Goal: Task Accomplishment & Management: Use online tool/utility

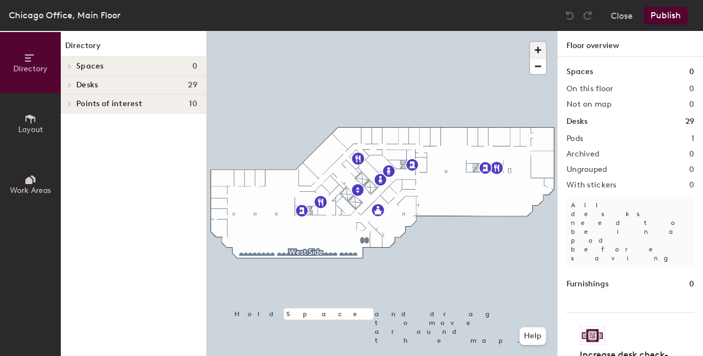
click at [538, 44] on span "button" at bounding box center [538, 50] width 16 height 16
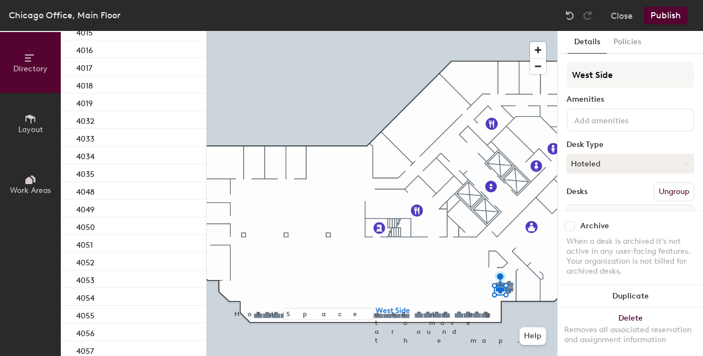
click at [509, 31] on div at bounding box center [382, 31] width 350 height 0
click at [542, 31] on div at bounding box center [382, 31] width 350 height 0
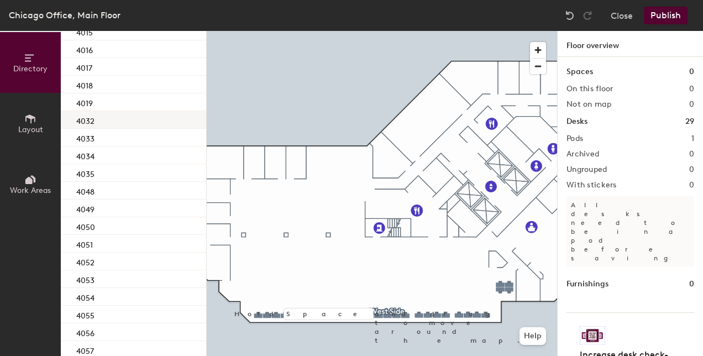
click at [108, 120] on div "4032" at bounding box center [133, 120] width 145 height 18
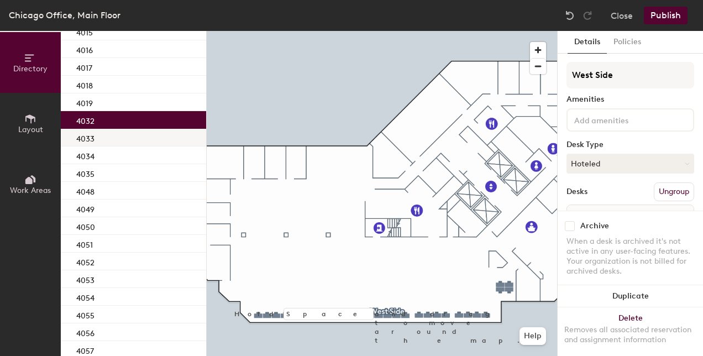
click at [103, 141] on div "4033" at bounding box center [133, 138] width 145 height 18
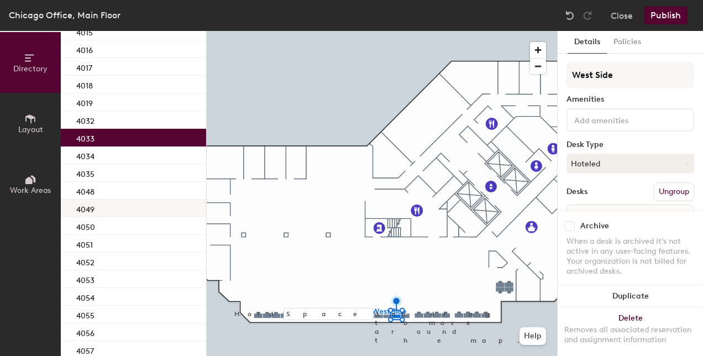
click at [113, 203] on div "4049" at bounding box center [133, 208] width 145 height 18
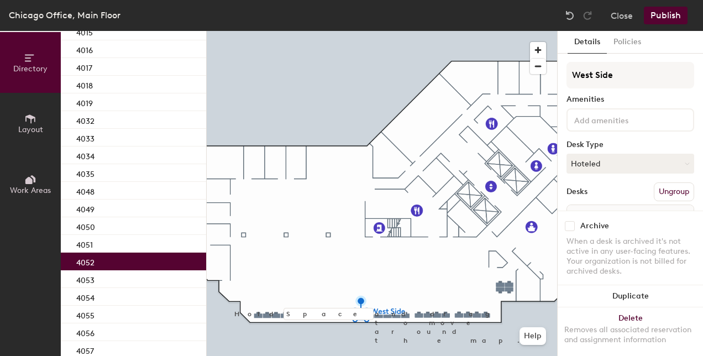
click at [115, 253] on div "4052" at bounding box center [133, 262] width 145 height 18
click at [116, 288] on div "4054" at bounding box center [133, 297] width 145 height 18
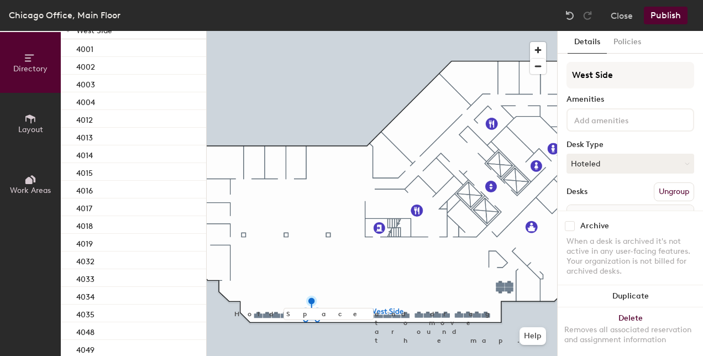
scroll to position [71, 0]
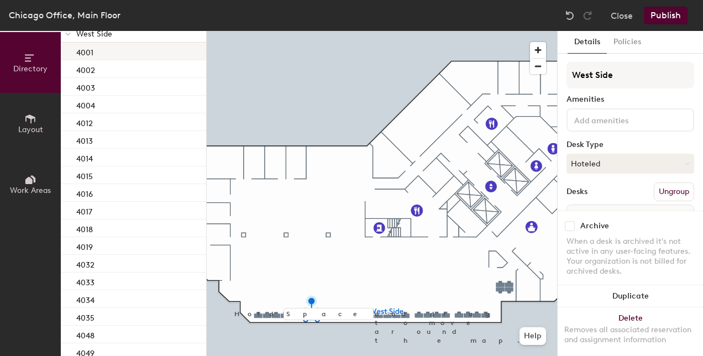
click at [109, 54] on div "4001" at bounding box center [133, 52] width 145 height 18
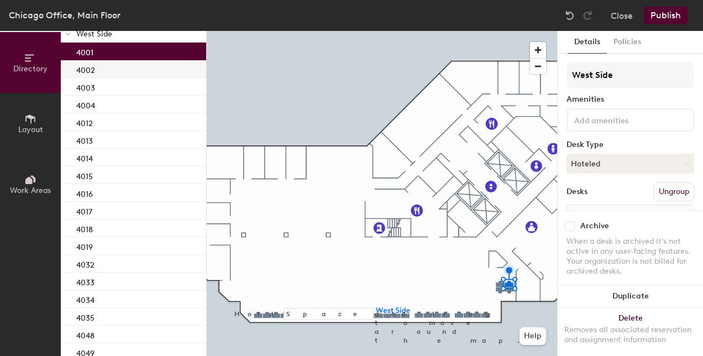
click at [115, 67] on div "4002" at bounding box center [133, 69] width 145 height 18
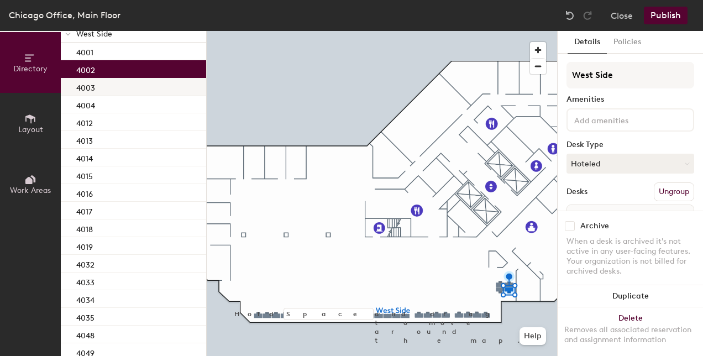
click at [115, 81] on div "4003" at bounding box center [133, 87] width 145 height 18
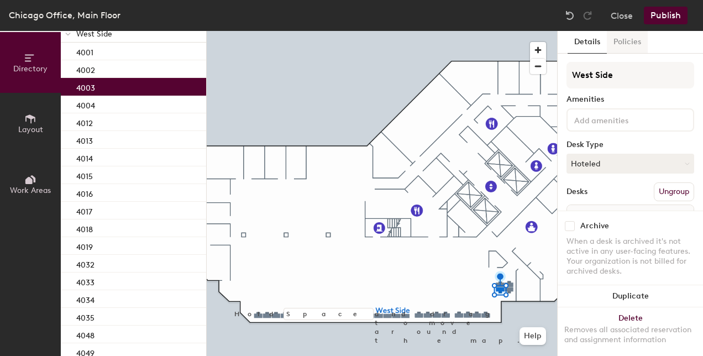
click at [618, 50] on button "Policies" at bounding box center [627, 42] width 41 height 23
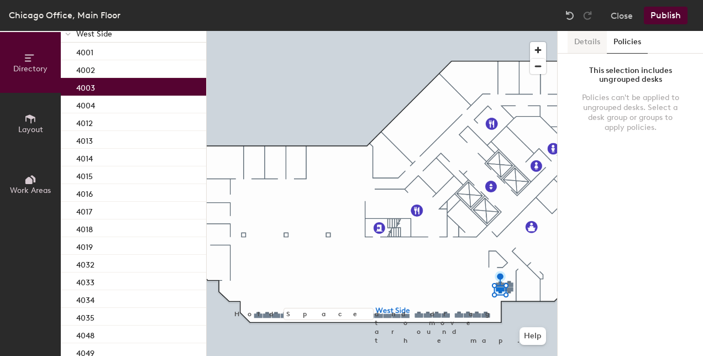
click at [581, 44] on button "Details" at bounding box center [587, 42] width 39 height 23
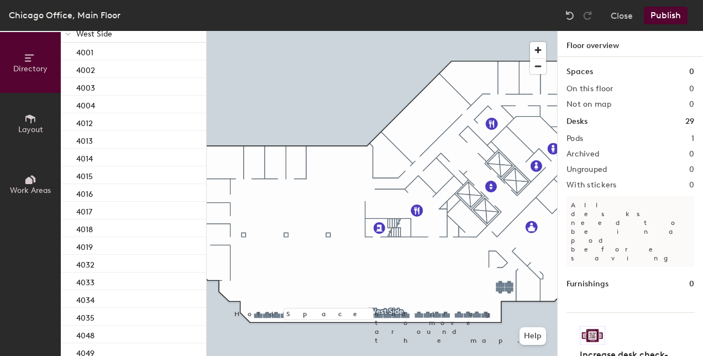
scroll to position [0, 0]
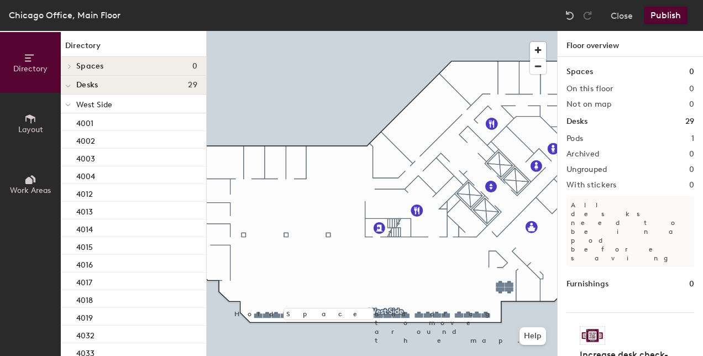
click at [31, 114] on icon at bounding box center [30, 119] width 12 height 12
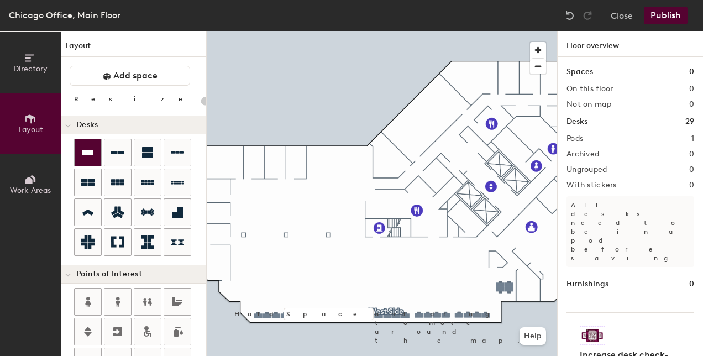
click at [92, 154] on icon at bounding box center [87, 153] width 11 height 6
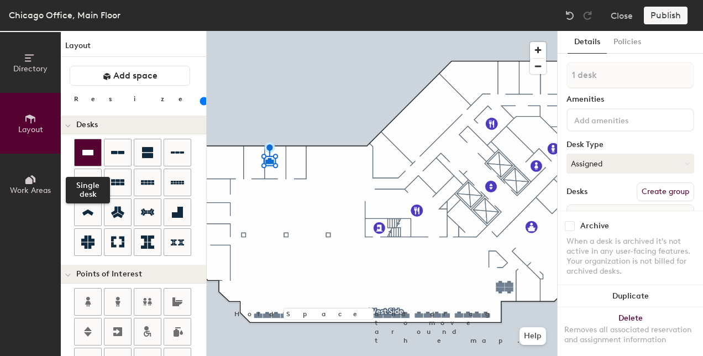
click at [84, 158] on icon at bounding box center [87, 152] width 13 height 13
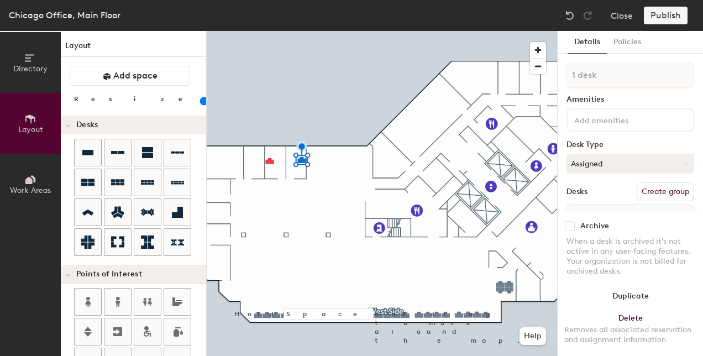
click at [300, 31] on div at bounding box center [382, 31] width 350 height 0
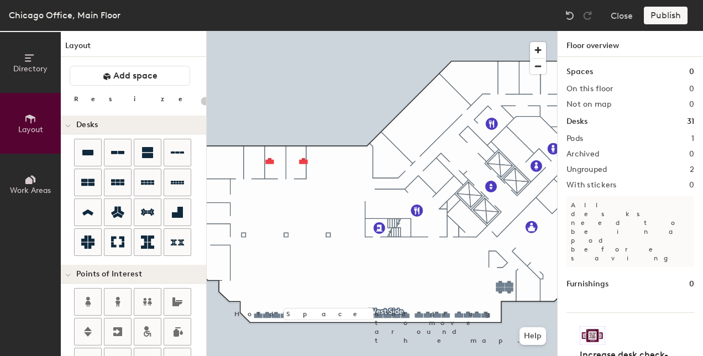
click at [303, 31] on div at bounding box center [382, 31] width 350 height 0
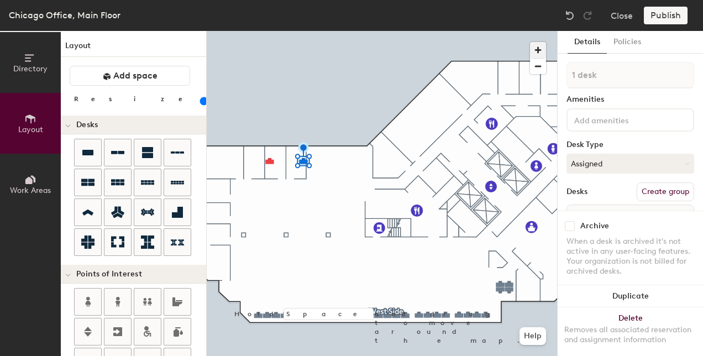
click at [542, 48] on span "button" at bounding box center [538, 50] width 16 height 16
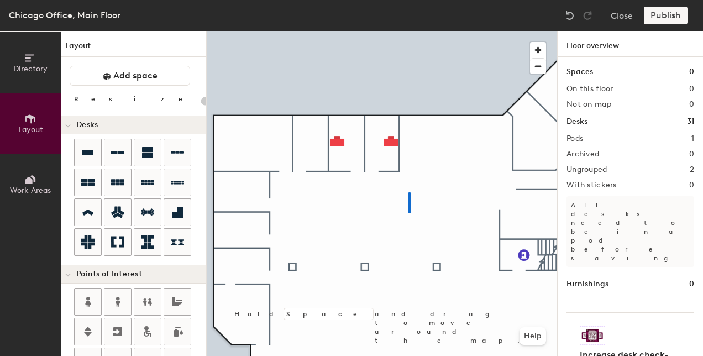
click at [409, 31] on div at bounding box center [382, 31] width 350 height 0
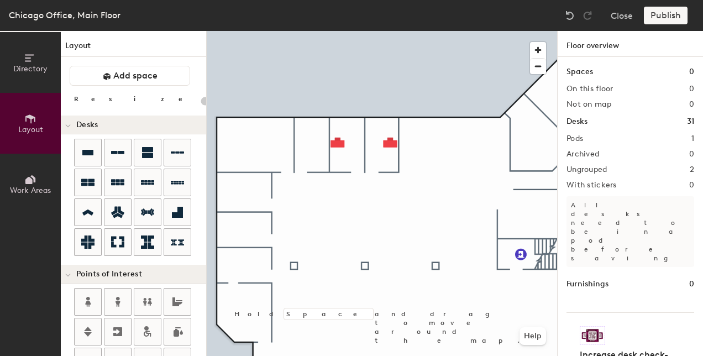
click at [359, 31] on div at bounding box center [382, 31] width 350 height 0
click at [449, 31] on div at bounding box center [382, 31] width 350 height 0
click at [539, 67] on span "button" at bounding box center [538, 66] width 16 height 15
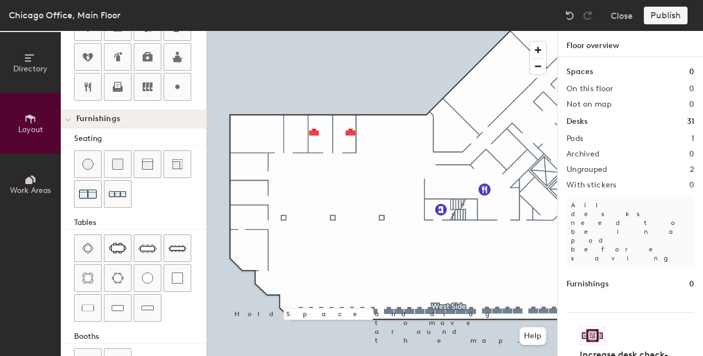
scroll to position [304, 0]
click at [178, 243] on img at bounding box center [178, 249] width 18 height 18
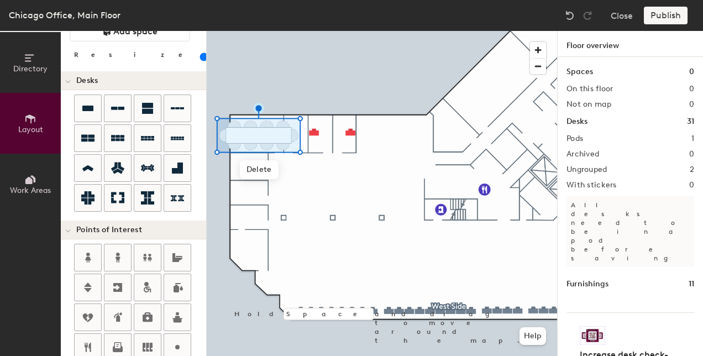
scroll to position [0, 0]
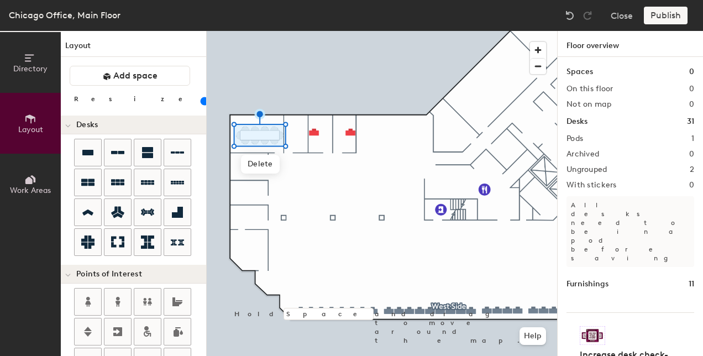
click at [201, 99] on input "range" at bounding box center [201, 101] width 0 height 9
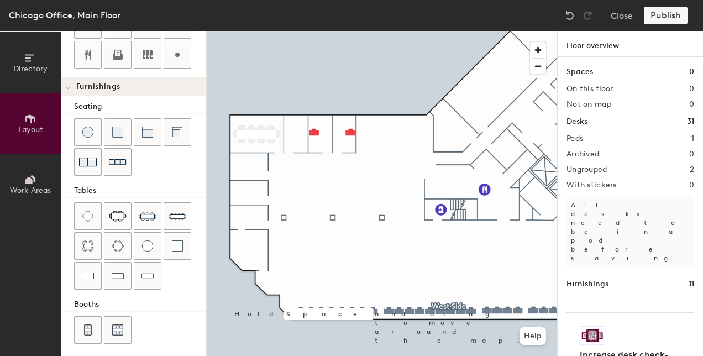
scroll to position [336, 0]
click at [139, 209] on img at bounding box center [148, 217] width 18 height 18
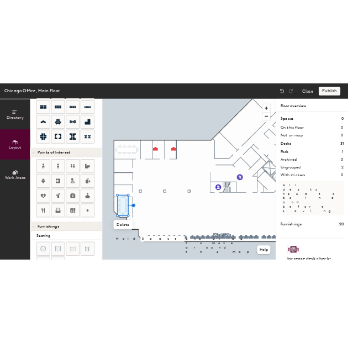
scroll to position [0, 0]
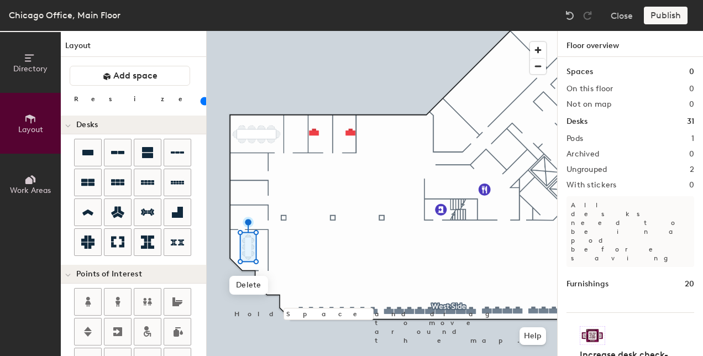
click at [201, 101] on input "range" at bounding box center [201, 101] width 0 height 9
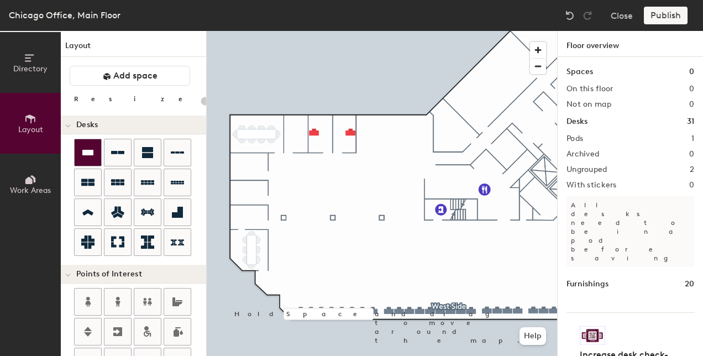
click at [91, 158] on icon at bounding box center [87, 152] width 13 height 13
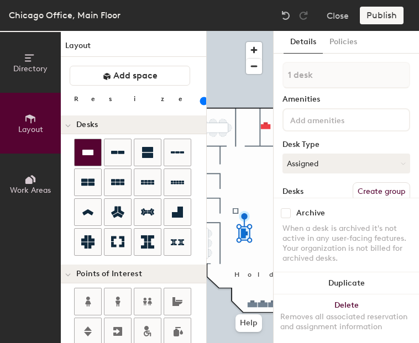
click at [86, 151] on icon at bounding box center [87, 153] width 11 height 6
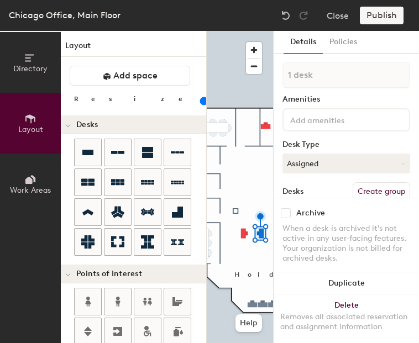
scroll to position [0, 42]
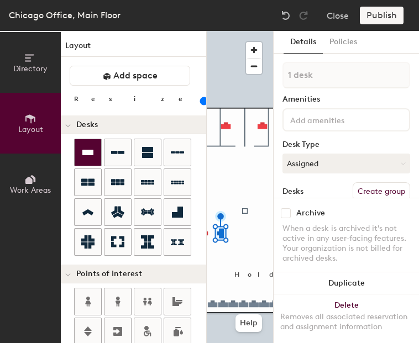
click at [96, 154] on div at bounding box center [88, 152] width 27 height 27
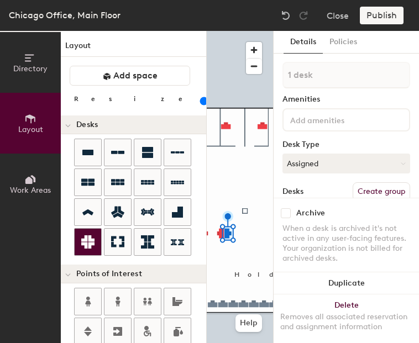
click at [93, 246] on icon at bounding box center [87, 241] width 13 height 13
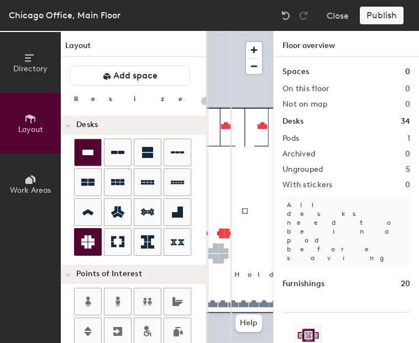
click at [94, 152] on div at bounding box center [88, 152] width 27 height 27
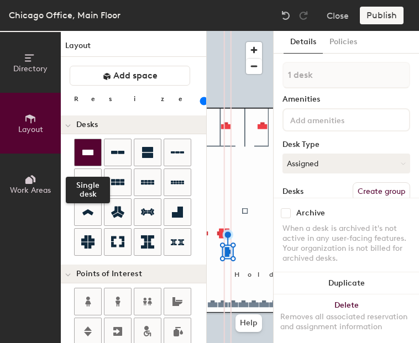
click at [93, 159] on icon at bounding box center [87, 152] width 13 height 13
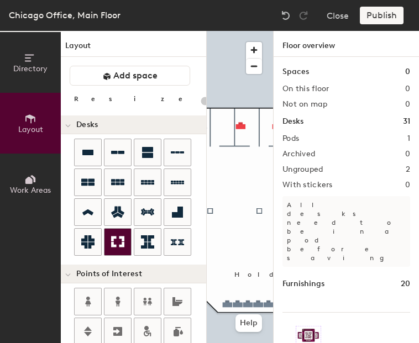
click at [120, 237] on icon at bounding box center [117, 242] width 13 height 11
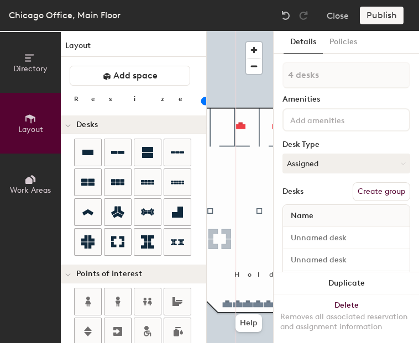
type input "80"
type input "1 desk"
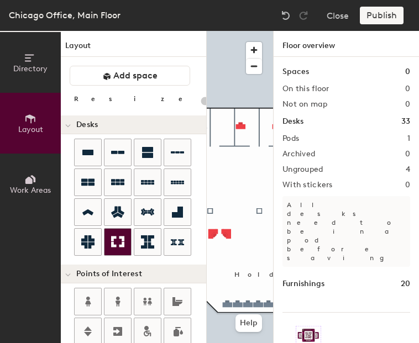
click at [113, 245] on icon at bounding box center [117, 242] width 13 height 11
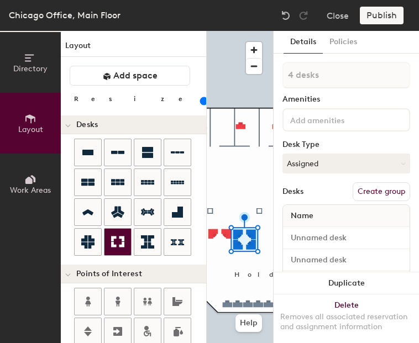
click at [107, 241] on div at bounding box center [117, 242] width 27 height 27
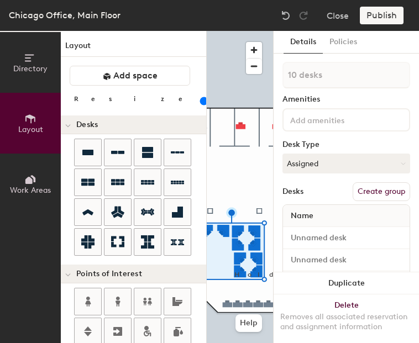
click at [201, 99] on input "range" at bounding box center [201, 101] width 0 height 9
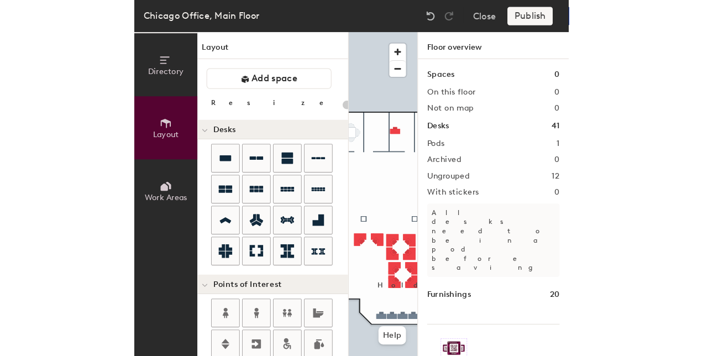
scroll to position [0, 0]
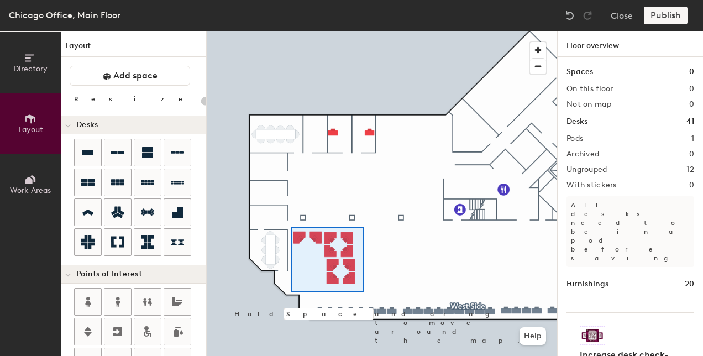
type input "100"
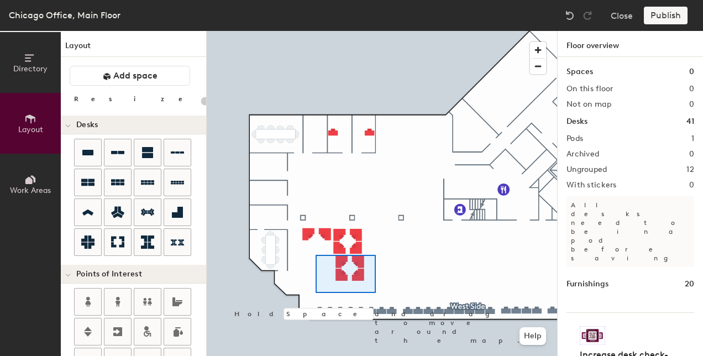
click at [316, 31] on div at bounding box center [382, 31] width 350 height 0
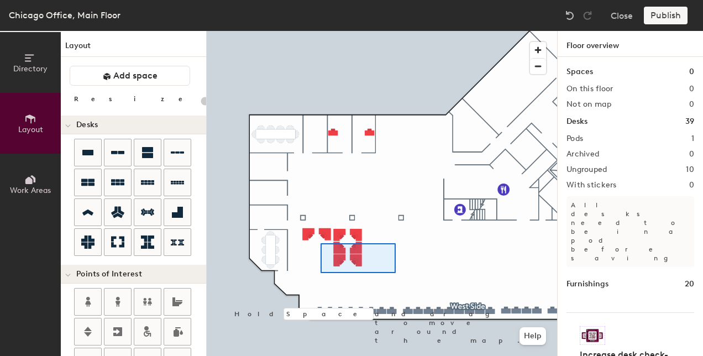
click at [320, 31] on div at bounding box center [382, 31] width 350 height 0
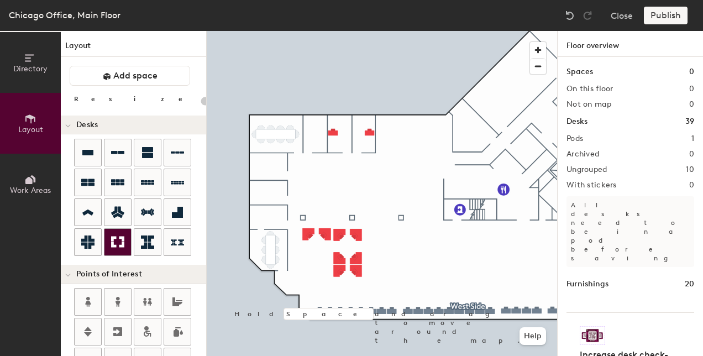
click at [123, 235] on icon at bounding box center [117, 241] width 13 height 13
type input "80"
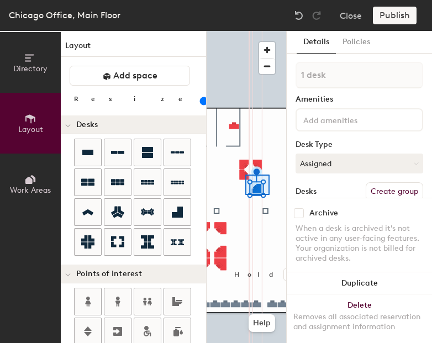
type input "2 desks"
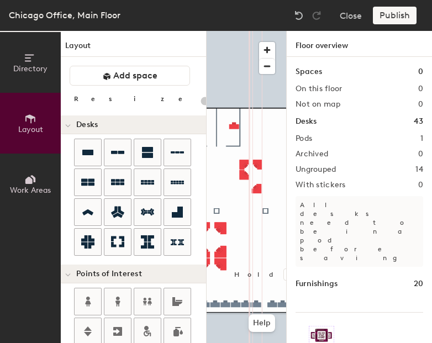
type input "80"
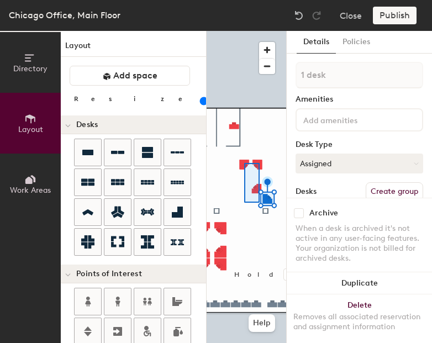
type input "3 desks"
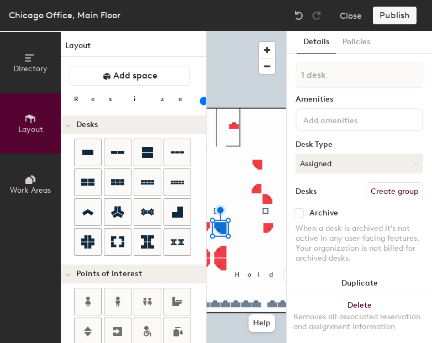
type input "80"
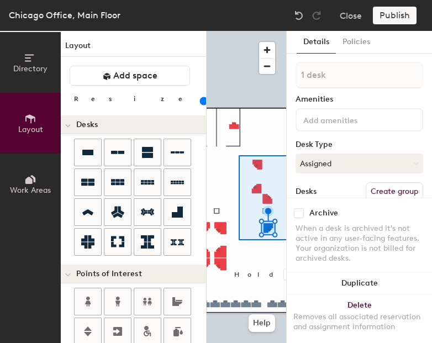
type input "4 desks"
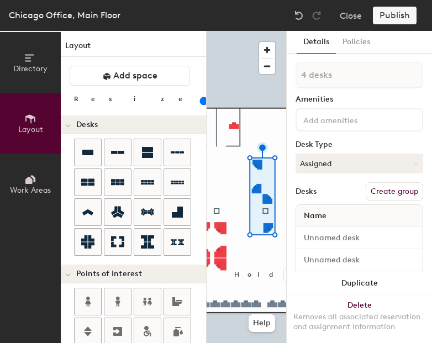
click at [201, 100] on input "range" at bounding box center [201, 101] width 0 height 9
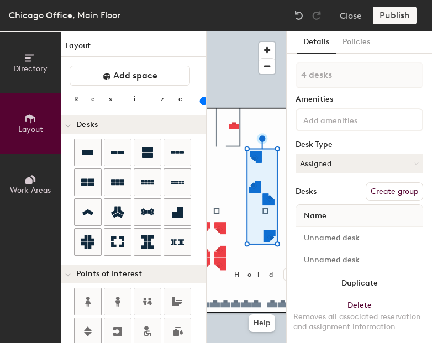
click at [201, 101] on input "range" at bounding box center [201, 101] width 0 height 9
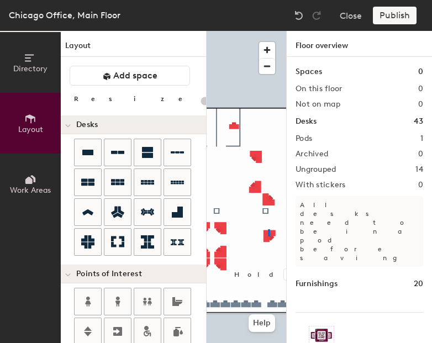
click at [268, 31] on div at bounding box center [247, 31] width 80 height 0
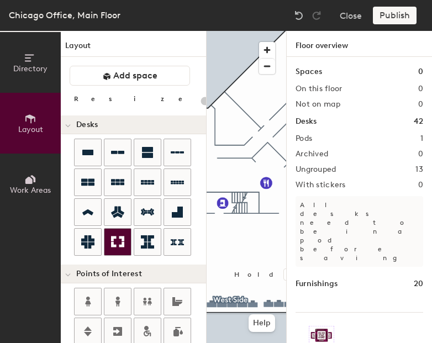
click at [129, 241] on div at bounding box center [117, 242] width 27 height 27
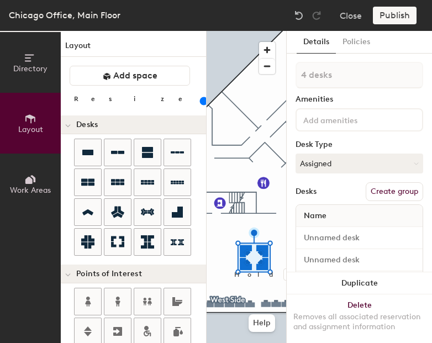
click at [201, 99] on input "range" at bounding box center [201, 101] width 0 height 9
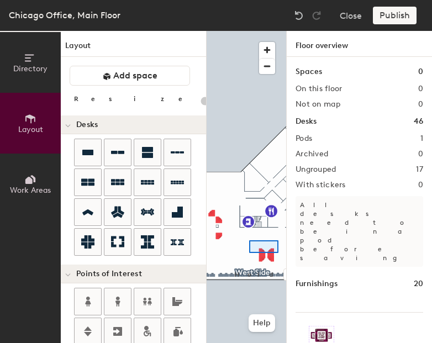
type input "100"
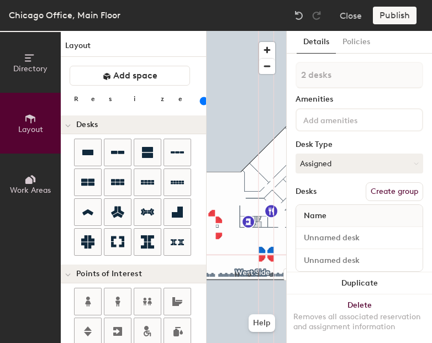
type input "1 desk"
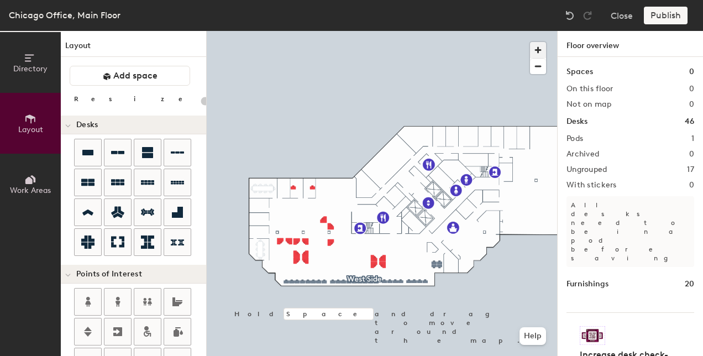
click at [537, 52] on span "button" at bounding box center [538, 50] width 16 height 16
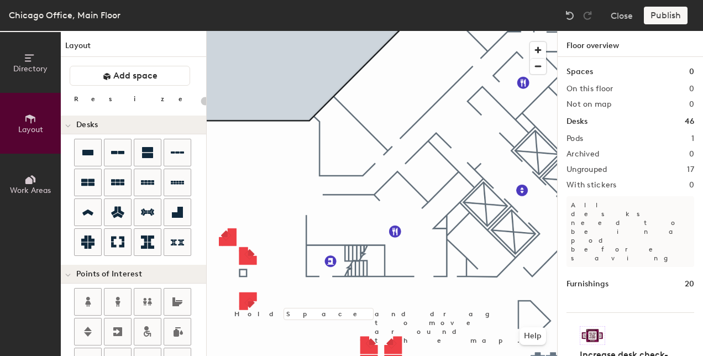
scroll to position [15, 0]
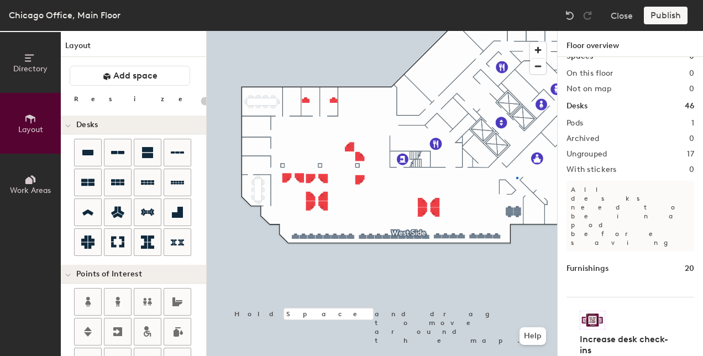
click at [516, 31] on div at bounding box center [382, 31] width 350 height 0
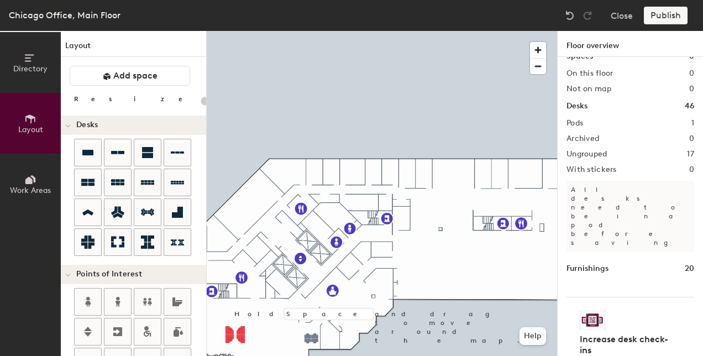
click at [373, 31] on div at bounding box center [382, 31] width 350 height 0
click at [89, 151] on icon at bounding box center [87, 153] width 11 height 6
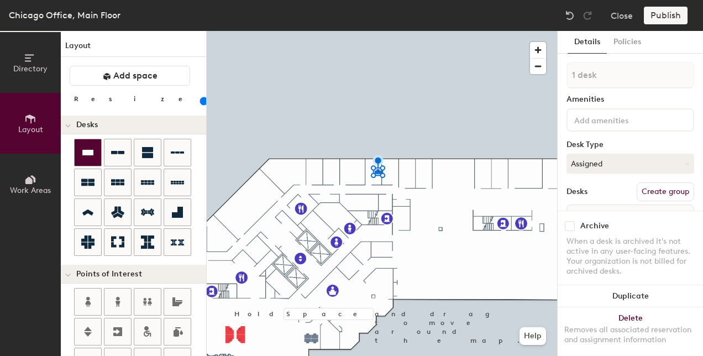
click at [80, 155] on div at bounding box center [88, 152] width 27 height 27
click at [84, 156] on icon at bounding box center [87, 152] width 13 height 13
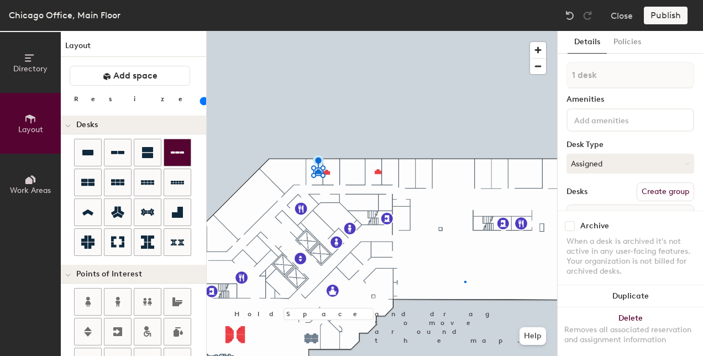
click at [464, 31] on div at bounding box center [382, 31] width 350 height 0
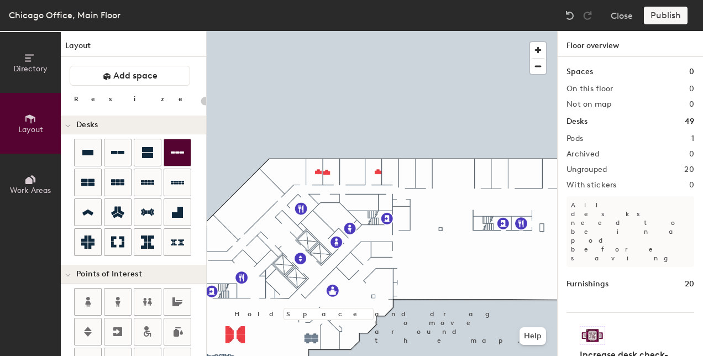
type input "80"
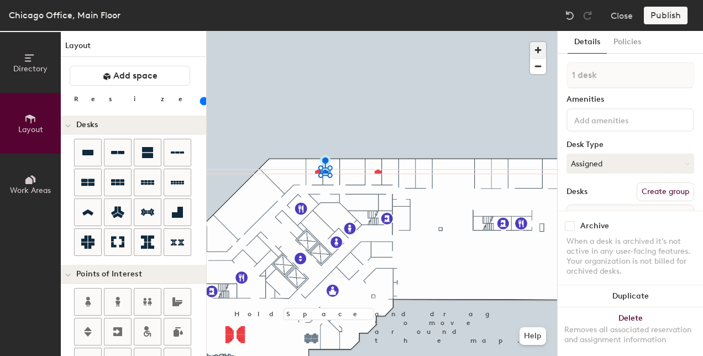
click at [542, 48] on span "button" at bounding box center [538, 50] width 16 height 16
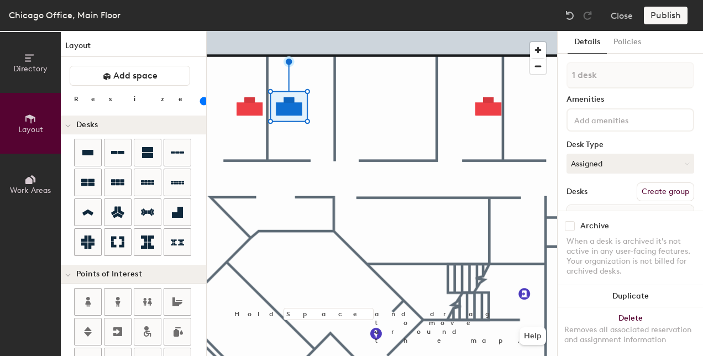
click at [243, 31] on div at bounding box center [382, 31] width 350 height 0
click at [319, 31] on div at bounding box center [382, 31] width 350 height 0
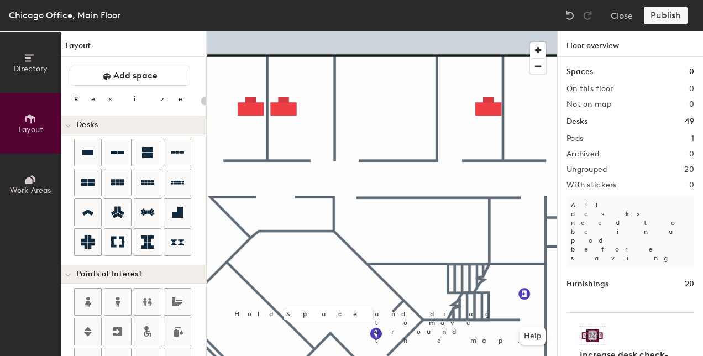
type input "80"
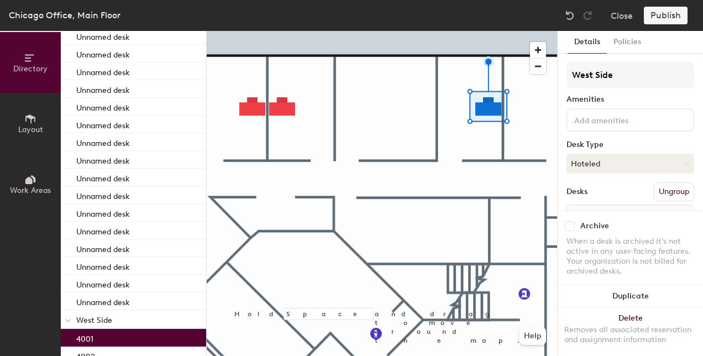
click at [91, 336] on p "4001" at bounding box center [84, 337] width 17 height 13
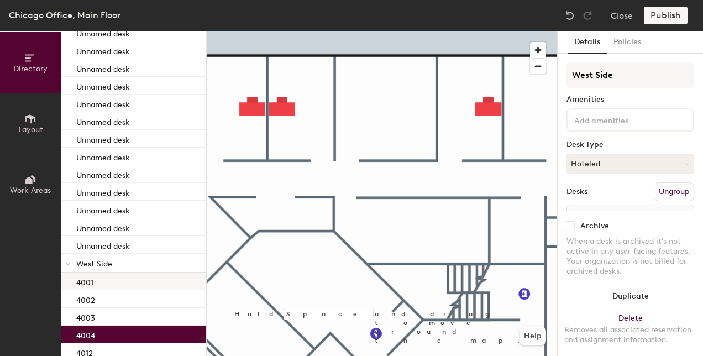
click at [91, 336] on p "4004" at bounding box center [85, 334] width 19 height 13
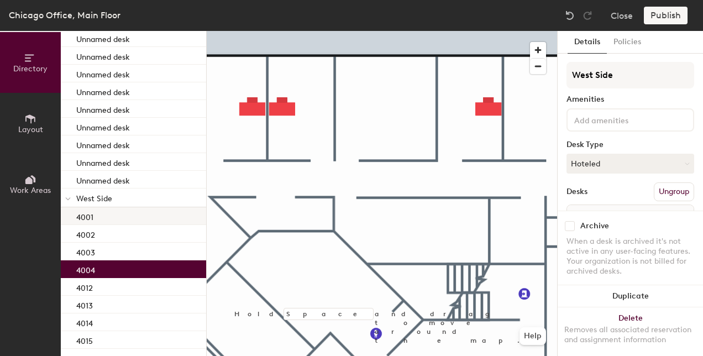
scroll to position [280, 0]
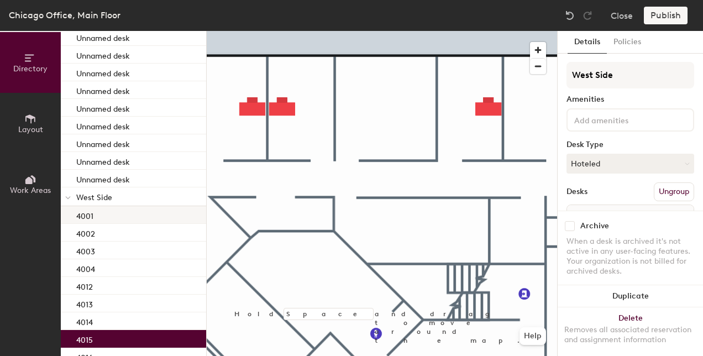
click at [91, 336] on p "4015" at bounding box center [84, 338] width 17 height 13
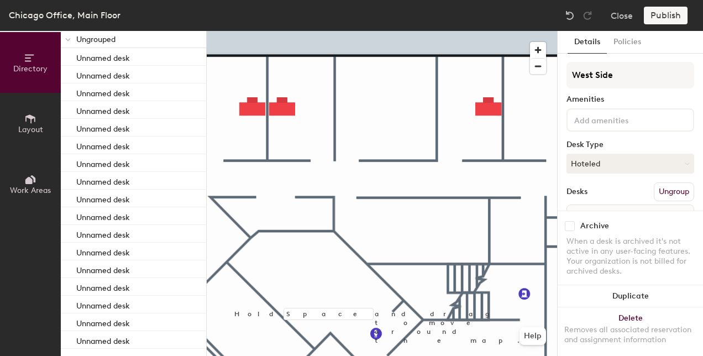
scroll to position [0, 0]
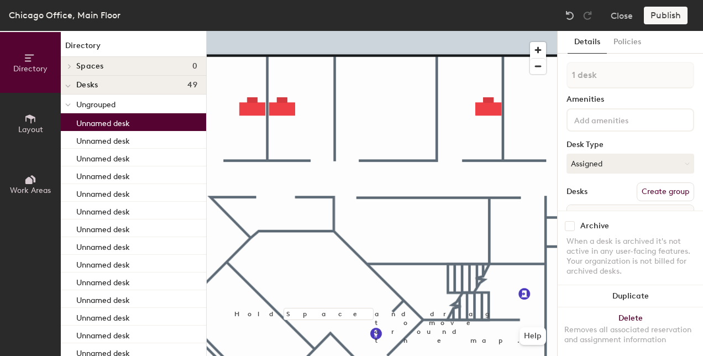
click at [126, 122] on p "Unnamed desk" at bounding box center [103, 121] width 54 height 13
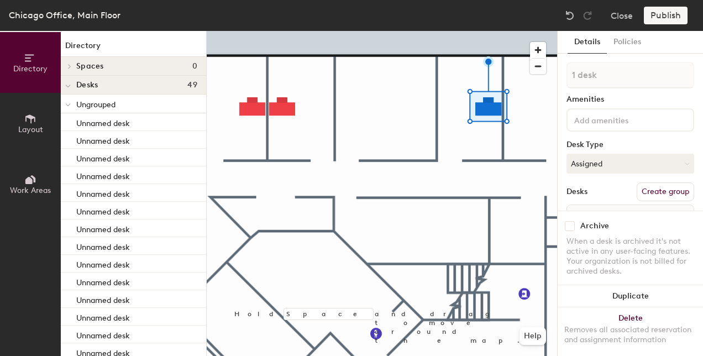
click at [43, 73] on button "Directory" at bounding box center [30, 62] width 61 height 61
click at [538, 66] on span "button" at bounding box center [538, 66] width 16 height 15
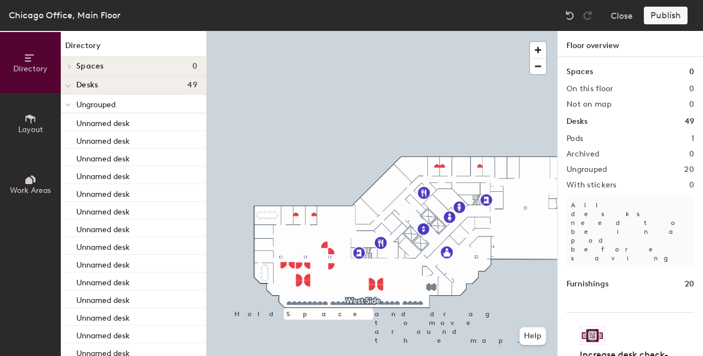
click at [407, 31] on div at bounding box center [382, 31] width 350 height 0
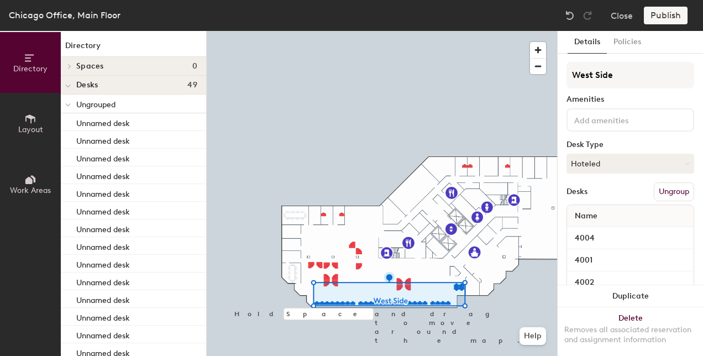
click at [666, 191] on button "Ungroup" at bounding box center [674, 191] width 40 height 19
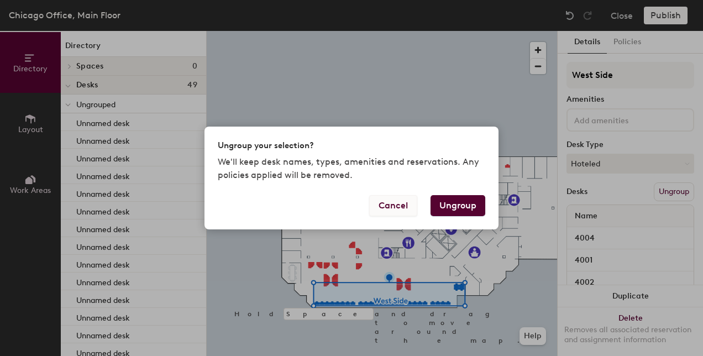
click at [396, 201] on button "Cancel" at bounding box center [393, 205] width 48 height 21
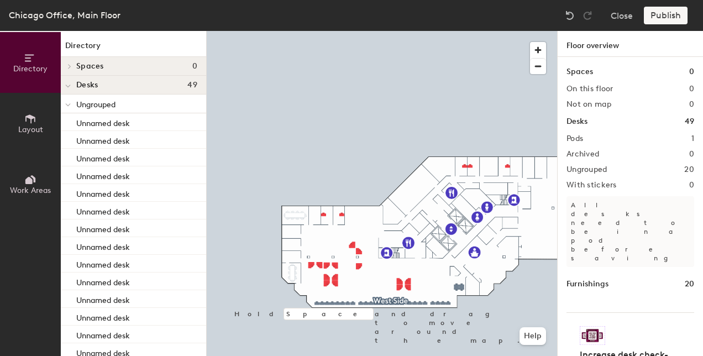
click at [364, 31] on div at bounding box center [382, 31] width 350 height 0
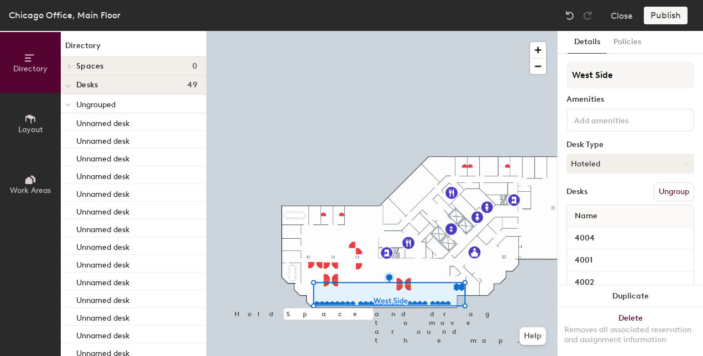
click at [660, 188] on button "Ungroup" at bounding box center [674, 191] width 40 height 19
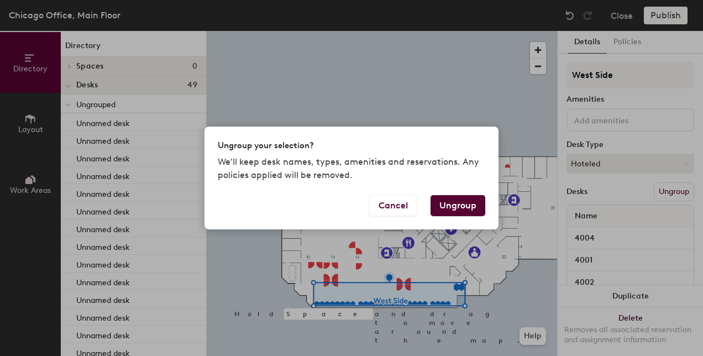
click at [458, 198] on button "Ungroup" at bounding box center [457, 205] width 55 height 21
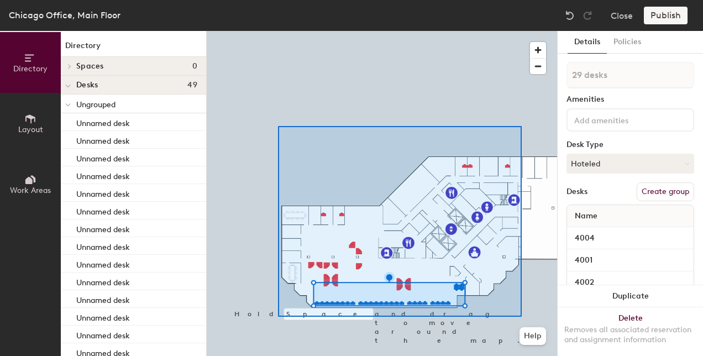
type input "49 desks"
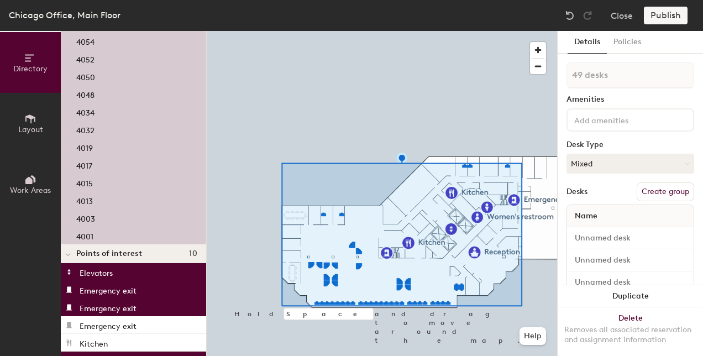
scroll to position [734, 0]
click at [273, 31] on div at bounding box center [382, 31] width 350 height 0
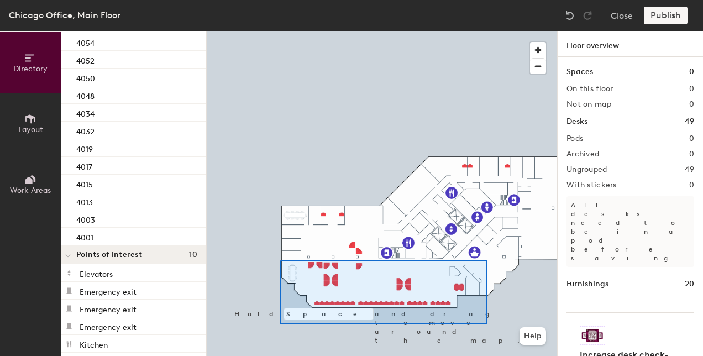
click at [280, 31] on div at bounding box center [382, 31] width 350 height 0
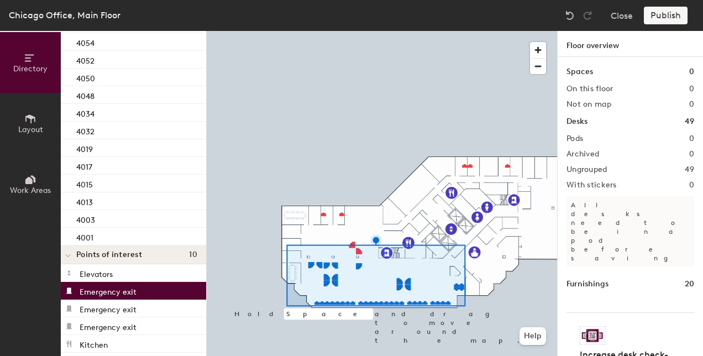
click at [146, 288] on div "Emergency exit" at bounding box center [133, 291] width 145 height 18
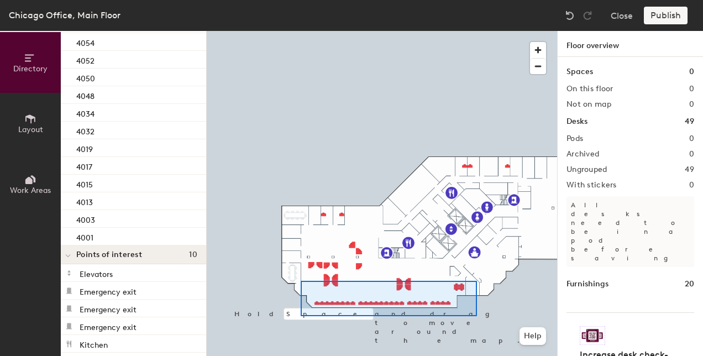
click at [301, 31] on div at bounding box center [382, 31] width 350 height 0
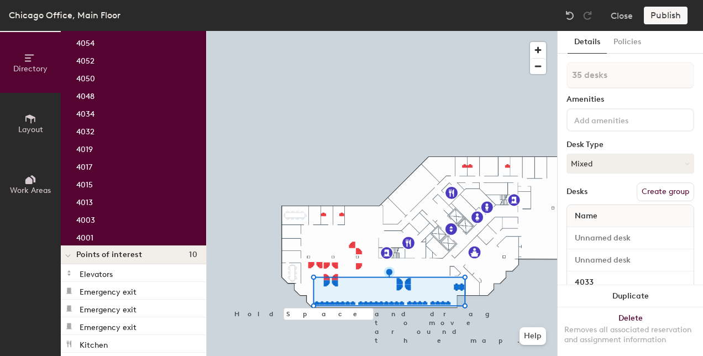
type input "1 desk"
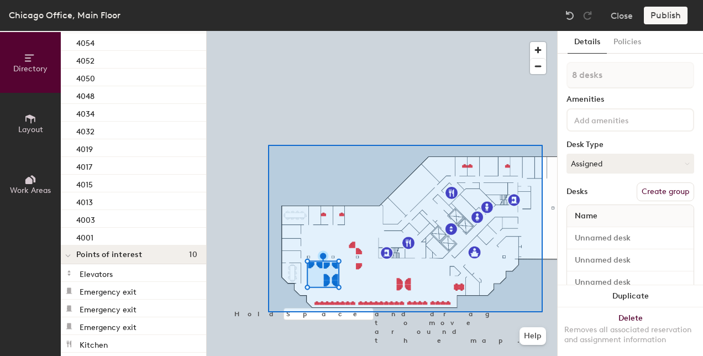
type input "49 desks"
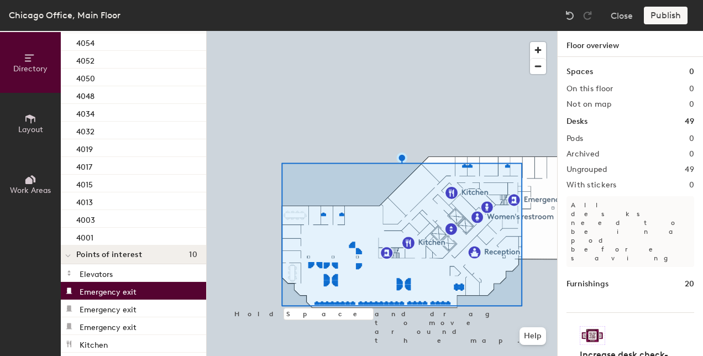
click at [134, 283] on div "Emergency exit" at bounding box center [133, 291] width 145 height 18
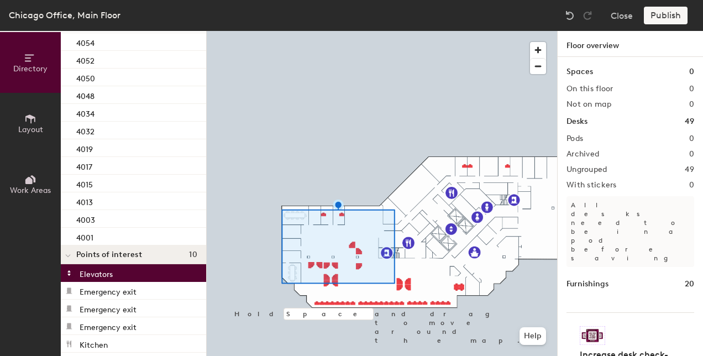
click at [128, 271] on div "Elevators" at bounding box center [133, 273] width 145 height 18
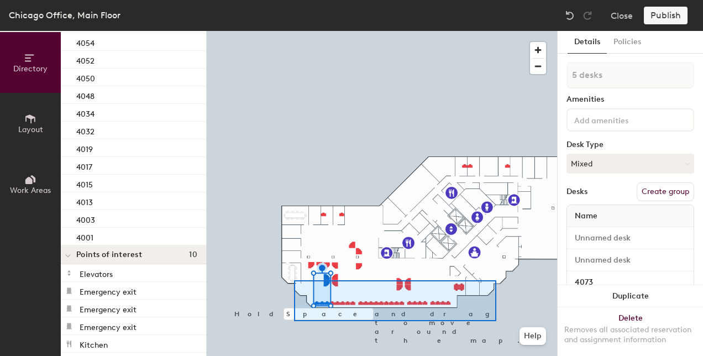
click at [294, 31] on div at bounding box center [382, 31] width 350 height 0
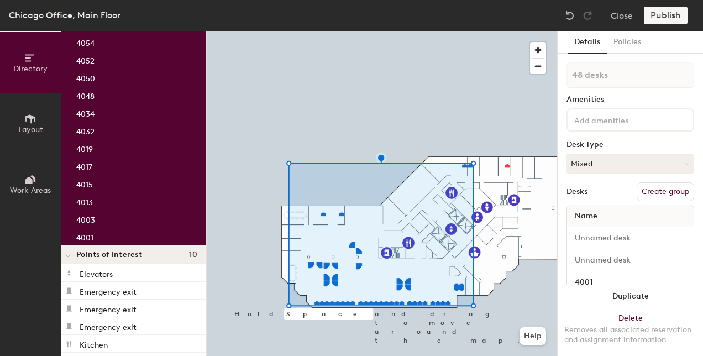
type input "49 desks"
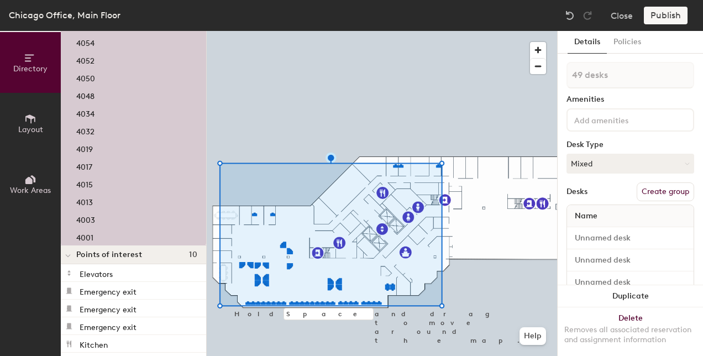
click at [651, 193] on button "Create group" at bounding box center [665, 191] width 57 height 19
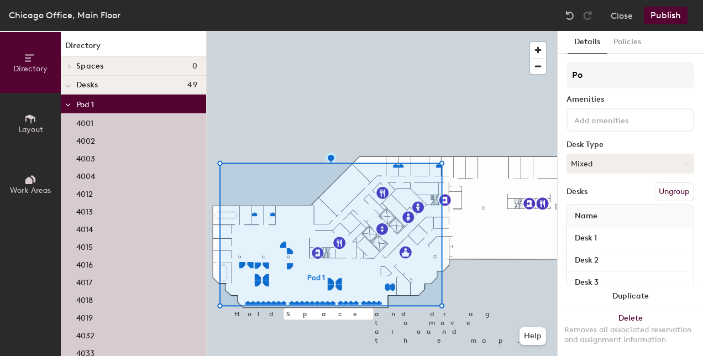
type input "P"
type input "West Side"
click at [624, 45] on button "Policies" at bounding box center [627, 42] width 41 height 23
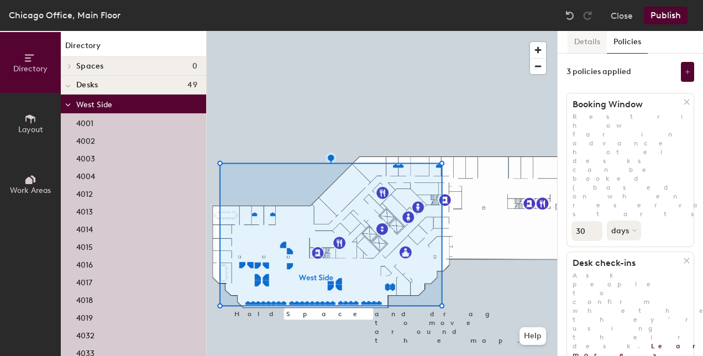
click at [582, 45] on button "Details" at bounding box center [587, 42] width 39 height 23
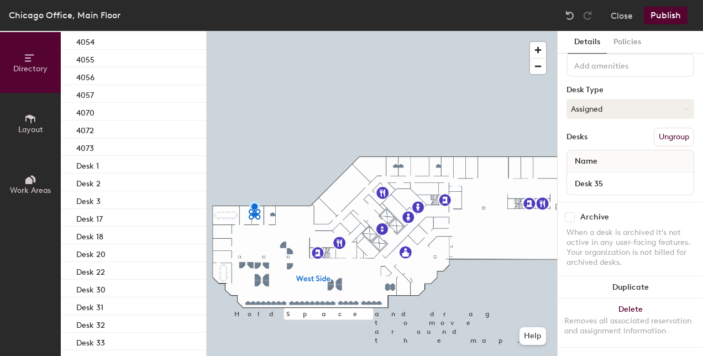
scroll to position [470, 0]
click at [107, 161] on div "Desk 1" at bounding box center [133, 165] width 145 height 18
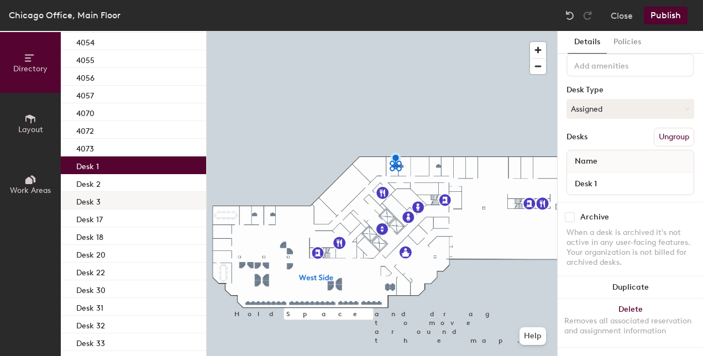
click at [410, 31] on div at bounding box center [382, 31] width 350 height 0
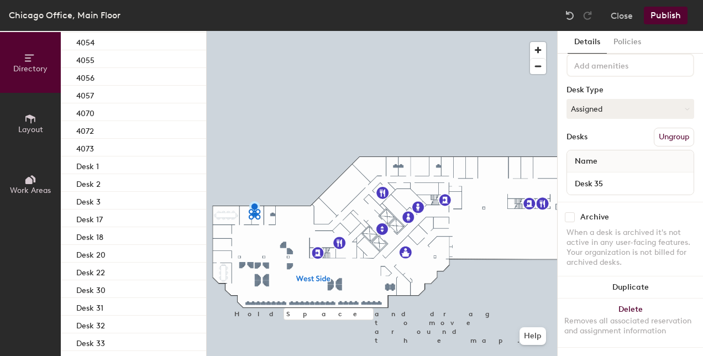
scroll to position [62, 0]
click at [600, 176] on input "Desk 35" at bounding box center [630, 183] width 122 height 15
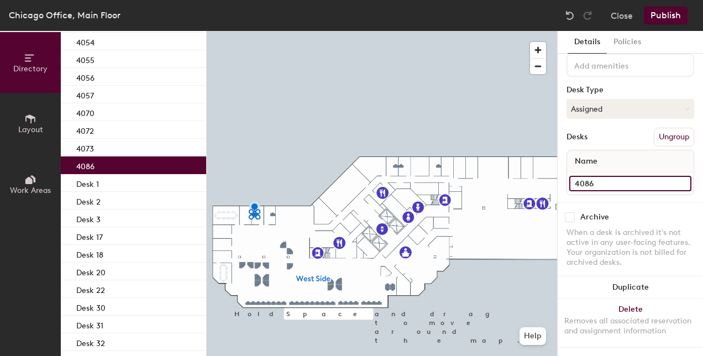
type input "4086"
click at [272, 31] on div at bounding box center [382, 31] width 350 height 0
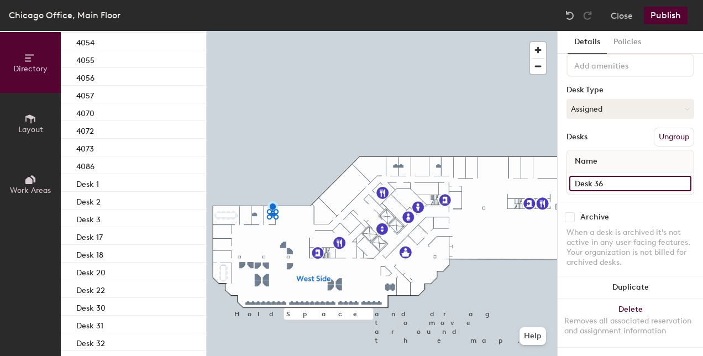
click at [626, 178] on input "Desk 36" at bounding box center [630, 183] width 122 height 15
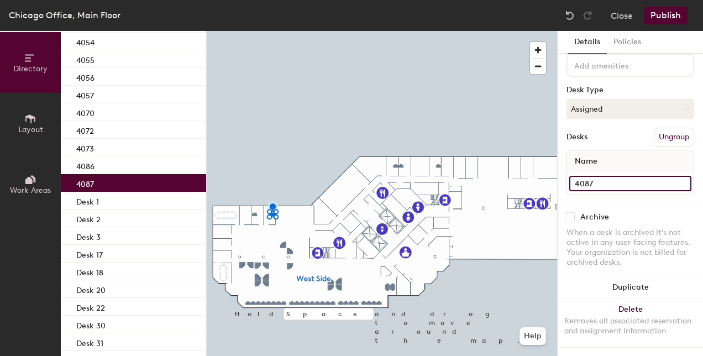
type input "4087"
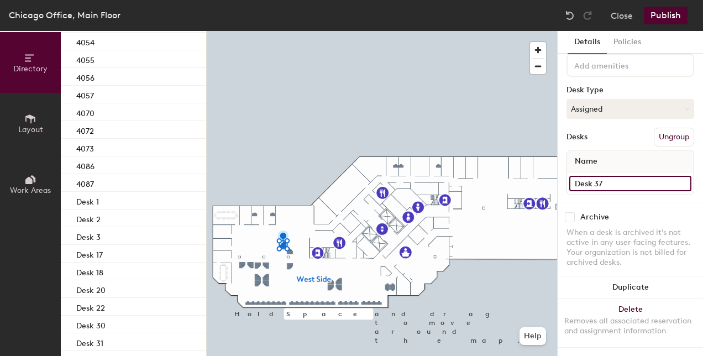
click at [596, 180] on input "Desk 37" at bounding box center [630, 183] width 122 height 15
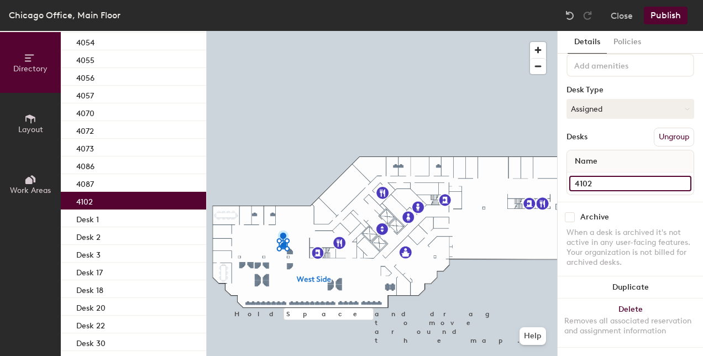
type input "4102"
click at [291, 31] on div at bounding box center [382, 31] width 350 height 0
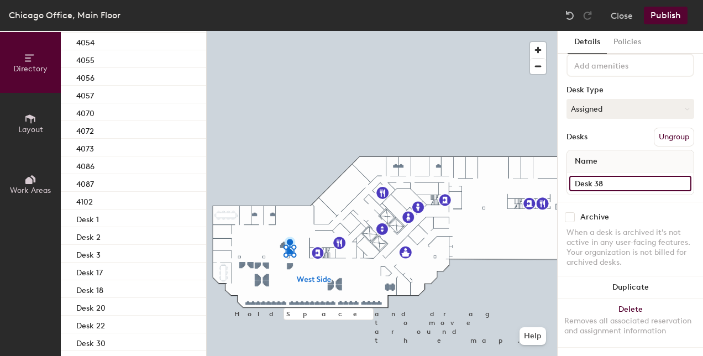
click at [606, 176] on input "Desk 38" at bounding box center [630, 183] width 122 height 15
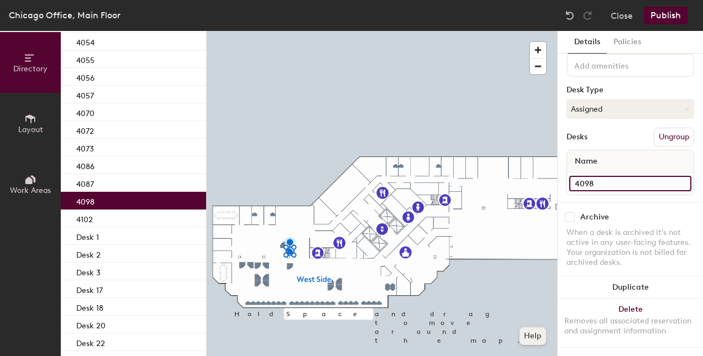
type input "4098"
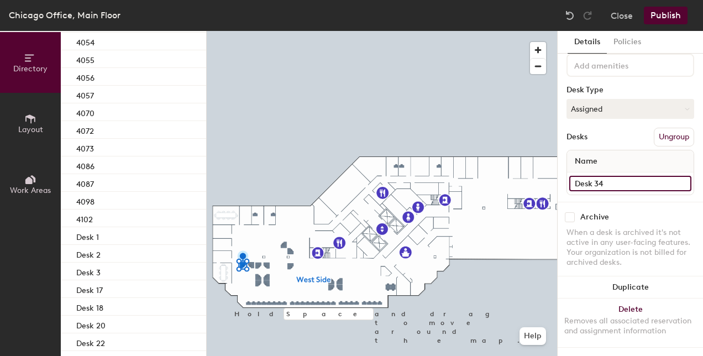
click at [605, 176] on input "Desk 34" at bounding box center [630, 183] width 122 height 15
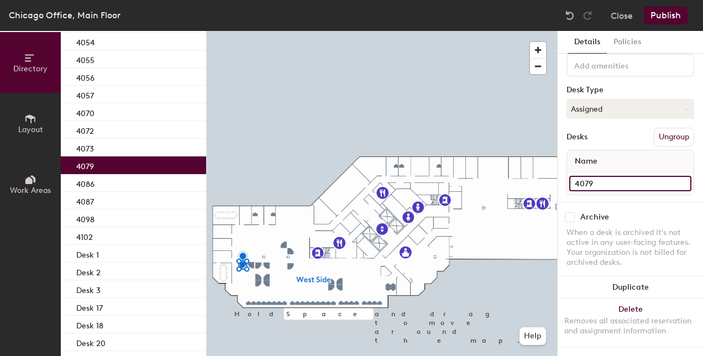
type input "4079"
click at [250, 31] on div at bounding box center [382, 31] width 350 height 0
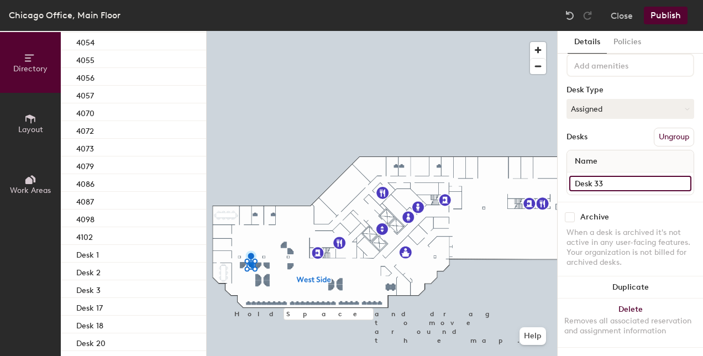
click at [585, 182] on input "Desk 33" at bounding box center [630, 183] width 122 height 15
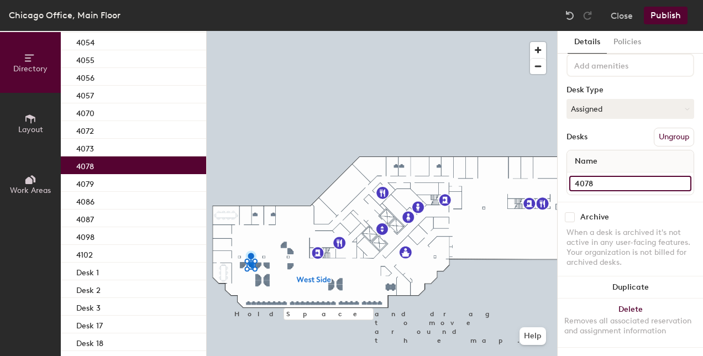
type input "4078"
click at [258, 31] on div at bounding box center [382, 31] width 350 height 0
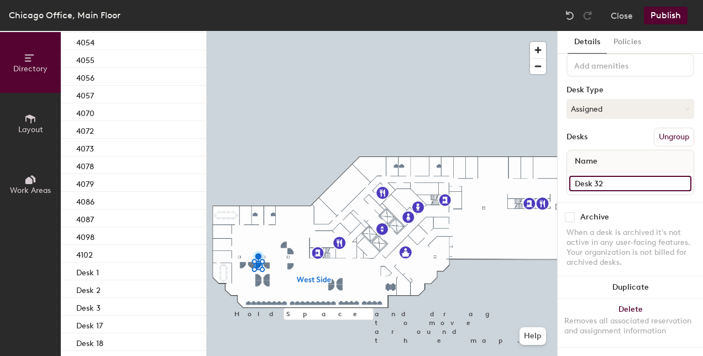
click at [595, 176] on input "Desk 32" at bounding box center [630, 183] width 122 height 15
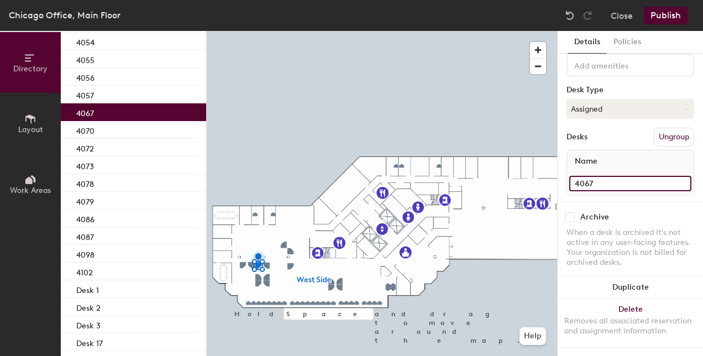
type input "4067"
click at [268, 31] on div at bounding box center [382, 31] width 350 height 0
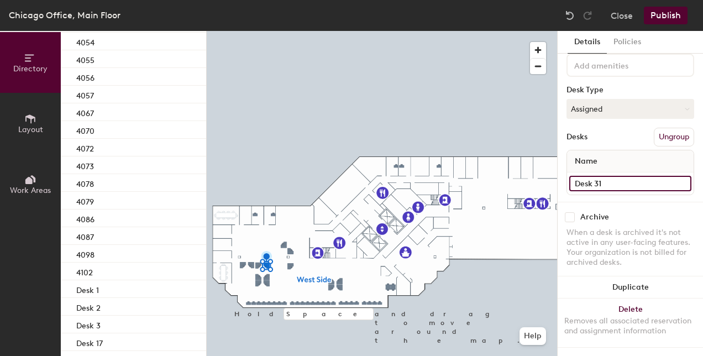
click at [598, 178] on input "Desk 31" at bounding box center [630, 183] width 122 height 15
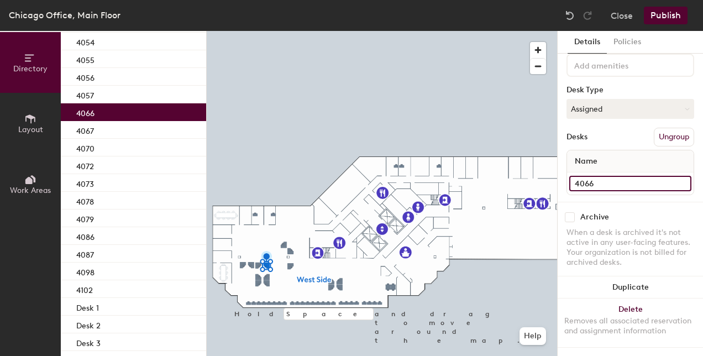
type input "4066"
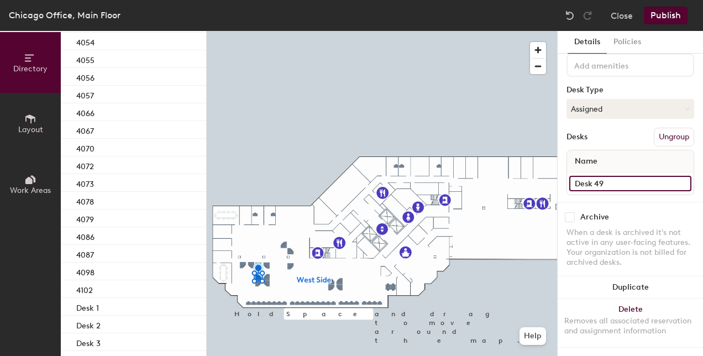
click at [598, 176] on input "Desk 49" at bounding box center [630, 183] width 122 height 15
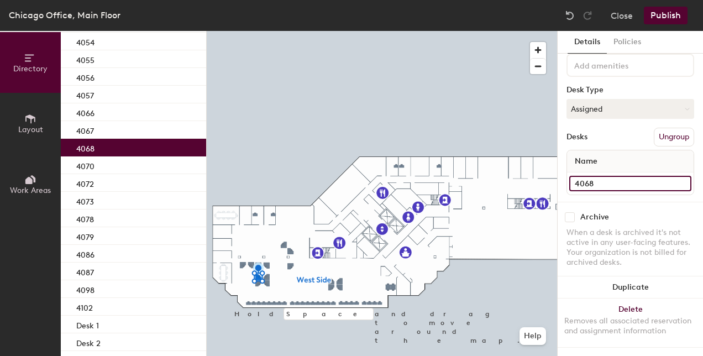
type input "4068"
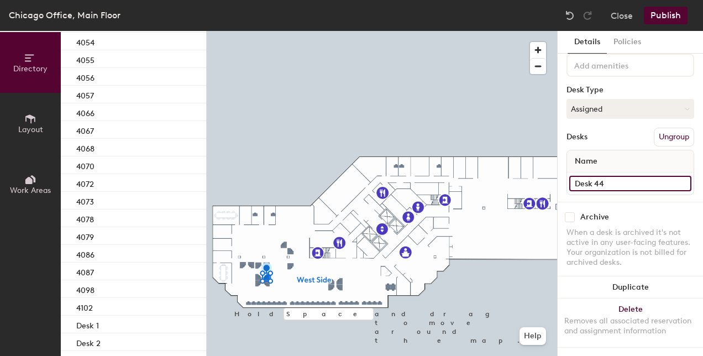
click at [627, 176] on input "Desk 44" at bounding box center [630, 183] width 122 height 15
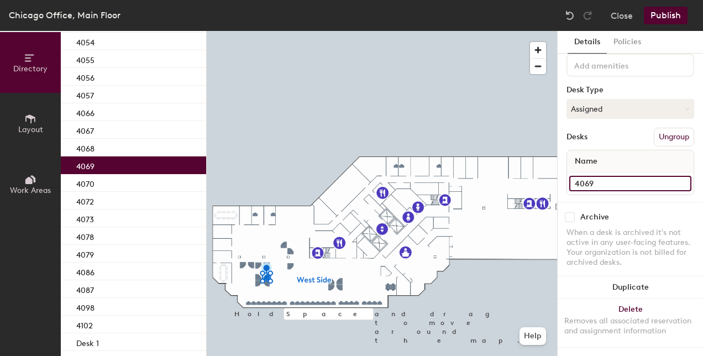
type input "4069"
click at [258, 31] on div at bounding box center [382, 31] width 350 height 0
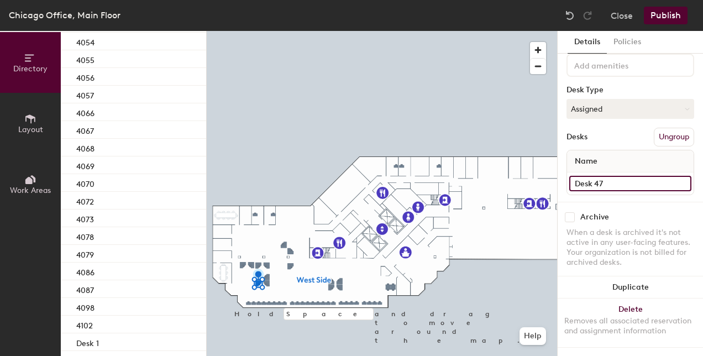
click at [587, 179] on input "Desk 47" at bounding box center [630, 183] width 122 height 15
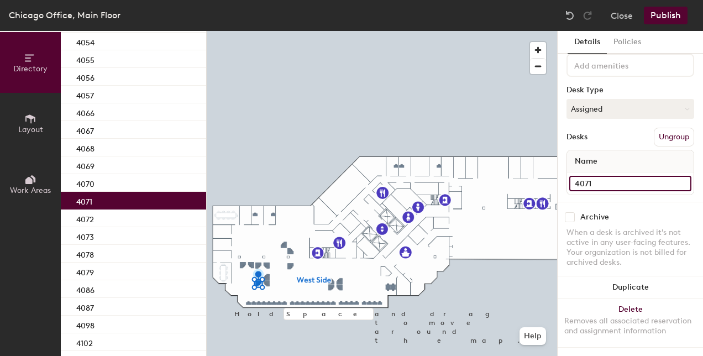
type input "4071"
click at [266, 31] on div at bounding box center [382, 31] width 350 height 0
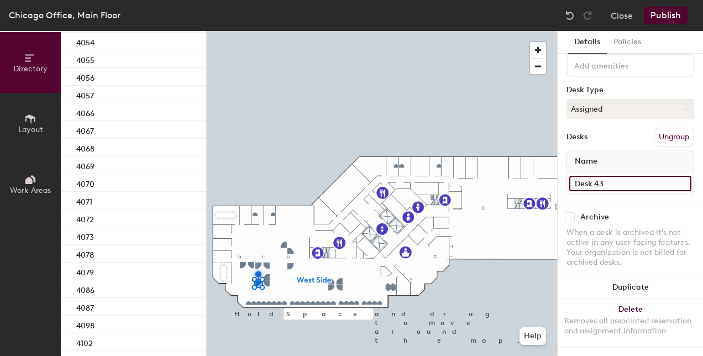
click at [647, 176] on input "Desk 43" at bounding box center [630, 183] width 122 height 15
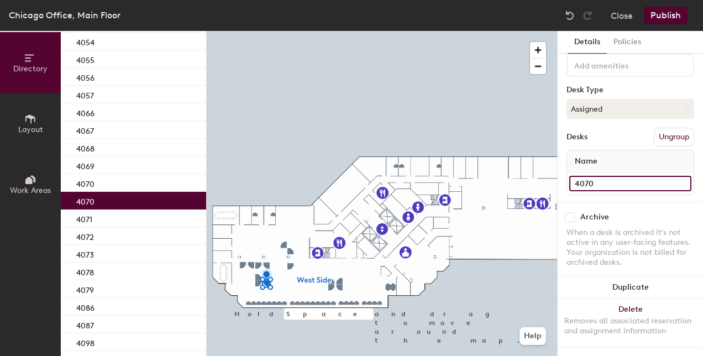
type input "4070"
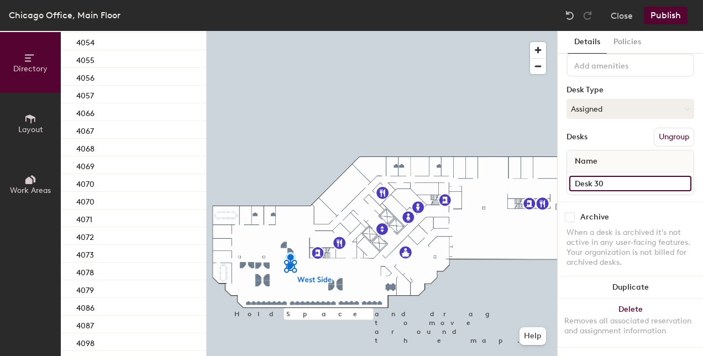
click at [613, 176] on input "Desk 30" at bounding box center [630, 183] width 122 height 15
type input "4045"
click at [329, 31] on div at bounding box center [382, 31] width 350 height 0
click at [616, 177] on input "Desk 22" at bounding box center [630, 183] width 122 height 15
type input "3"
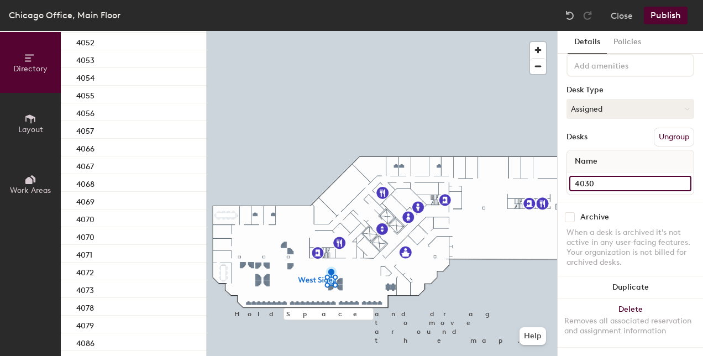
type input "4030"
click at [617, 176] on input "Desk 18" at bounding box center [630, 183] width 122 height 15
type input "4031"
click at [605, 177] on input "Desk 20" at bounding box center [630, 183] width 122 height 15
type input "4033"
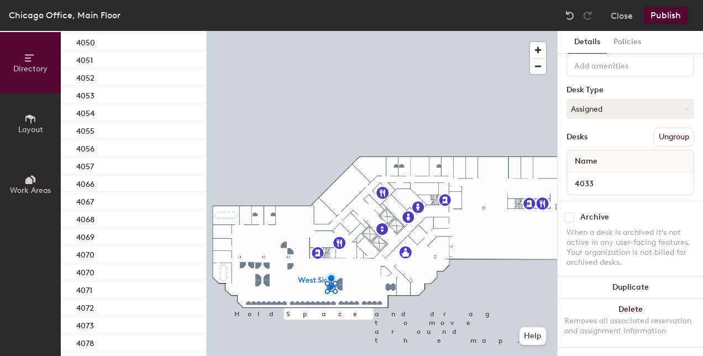
click at [340, 31] on div at bounding box center [382, 31] width 350 height 0
click at [581, 176] on input "Desk 17" at bounding box center [630, 183] width 122 height 15
type input "4032"
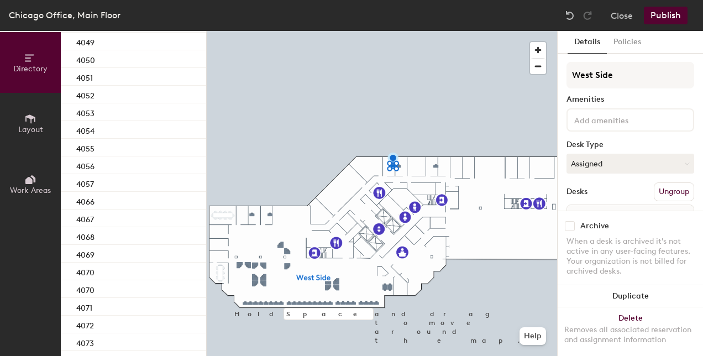
scroll to position [64, 0]
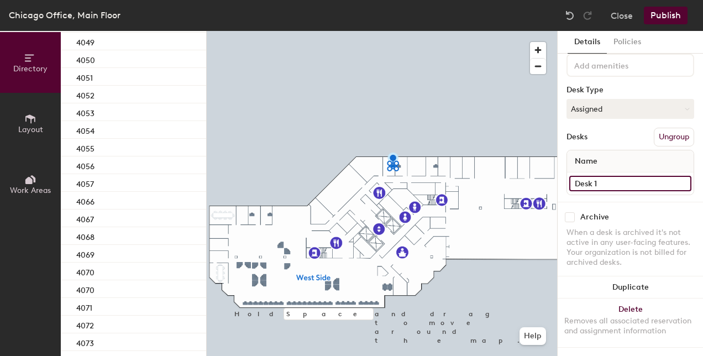
click at [596, 176] on input "Desk 1" at bounding box center [630, 183] width 122 height 15
type input "4122"
click at [614, 176] on input "Desk 2" at bounding box center [630, 183] width 122 height 15
type input "4123"
click at [435, 31] on div at bounding box center [382, 31] width 350 height 0
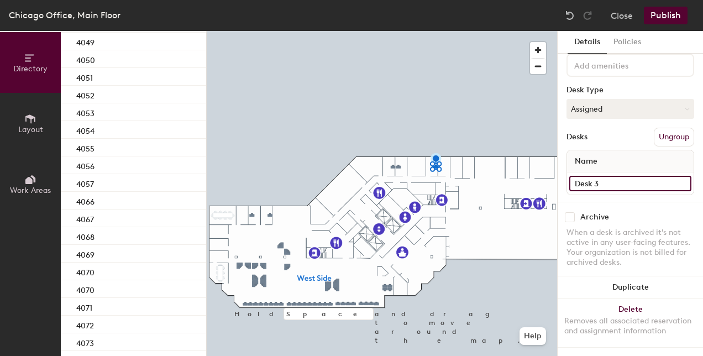
click at [591, 176] on input "Desk 3" at bounding box center [630, 183] width 122 height 15
type input "4125"
click at [596, 150] on div "Name 4125" at bounding box center [630, 172] width 128 height 45
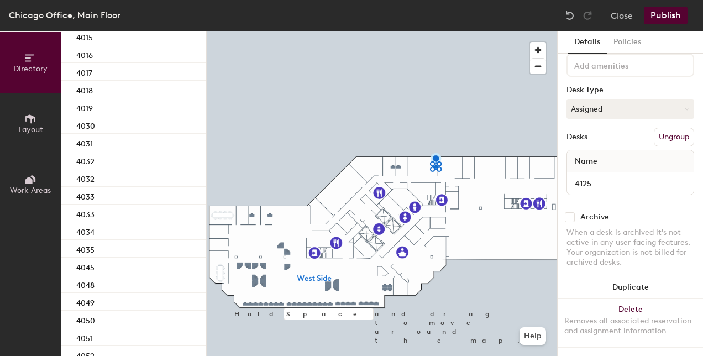
scroll to position [0, 0]
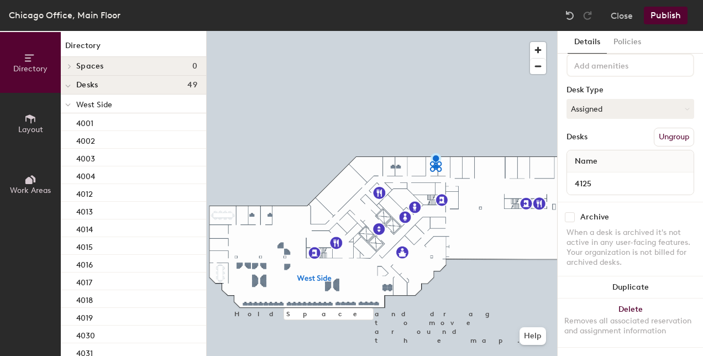
click at [72, 103] on div at bounding box center [68, 103] width 14 height 18
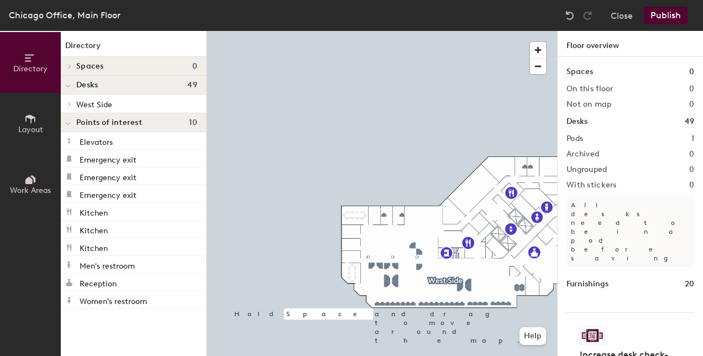
click at [37, 123] on button "Layout" at bounding box center [30, 123] width 61 height 61
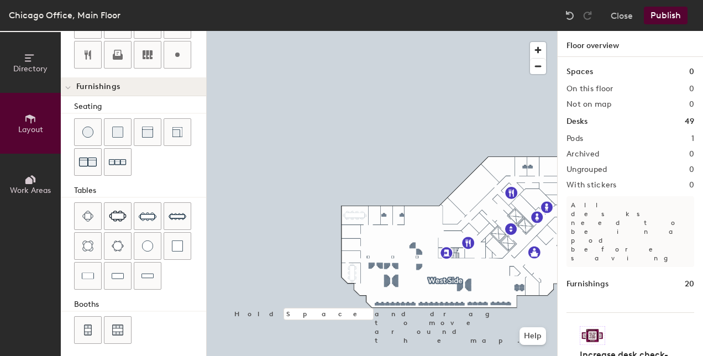
scroll to position [337, 0]
click at [177, 210] on img at bounding box center [178, 216] width 18 height 18
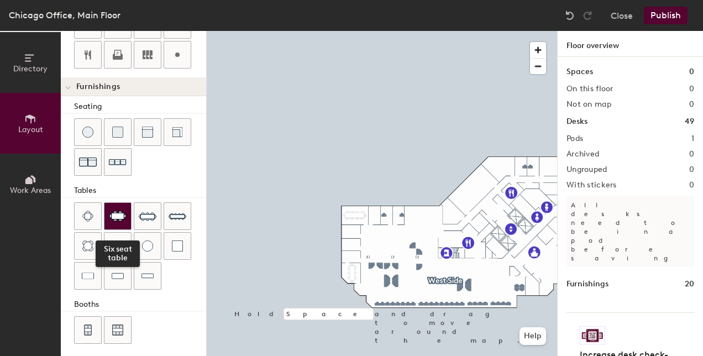
click at [113, 211] on img at bounding box center [118, 216] width 18 height 11
click at [115, 212] on img at bounding box center [118, 216] width 18 height 11
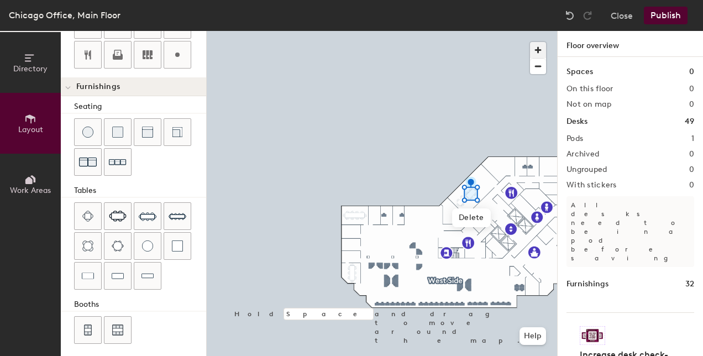
click at [539, 45] on span "button" at bounding box center [538, 50] width 16 height 16
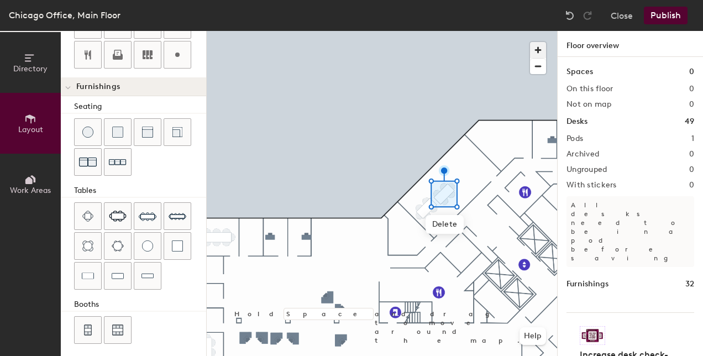
click at [542, 45] on span "button" at bounding box center [538, 50] width 16 height 16
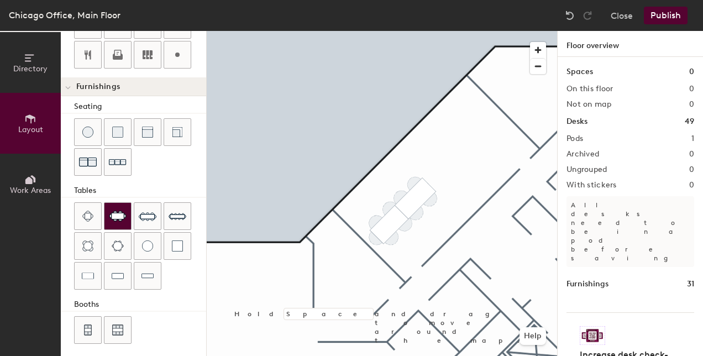
click at [117, 214] on img at bounding box center [118, 216] width 18 height 11
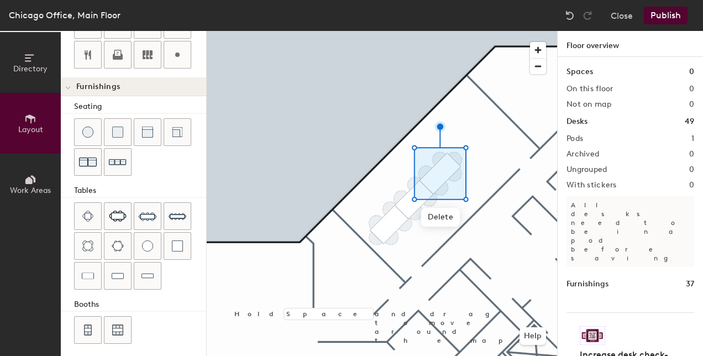
click at [502, 31] on div at bounding box center [382, 31] width 350 height 0
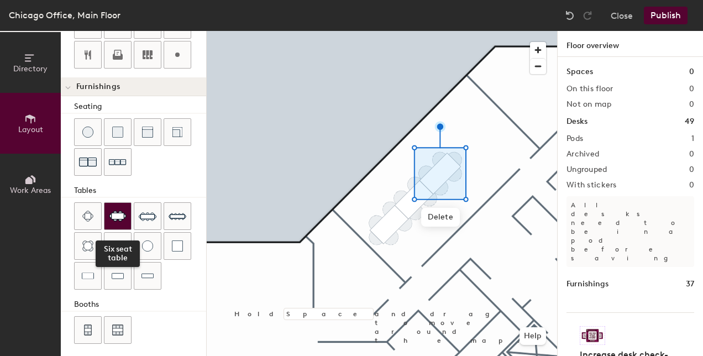
click at [114, 211] on img at bounding box center [118, 216] width 18 height 11
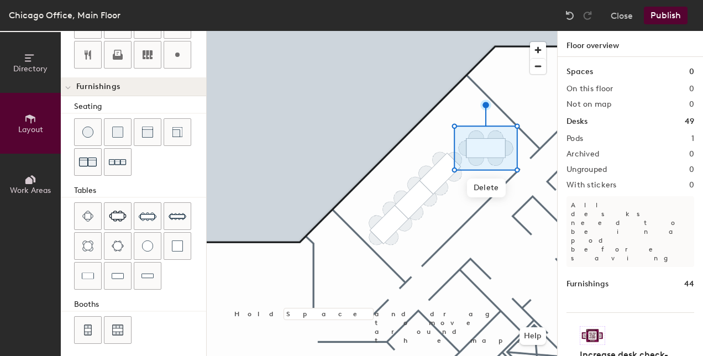
click at [453, 31] on div at bounding box center [382, 31] width 350 height 0
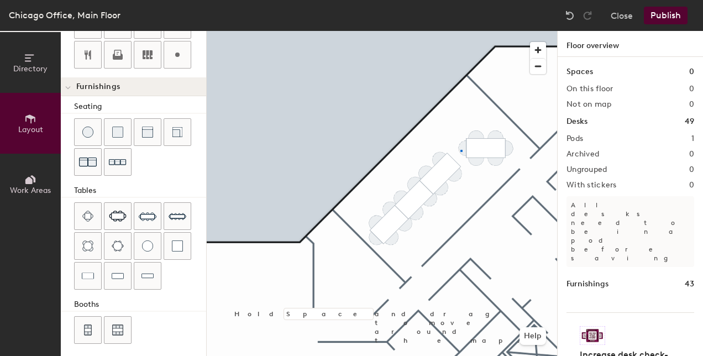
click at [461, 31] on div at bounding box center [382, 31] width 350 height 0
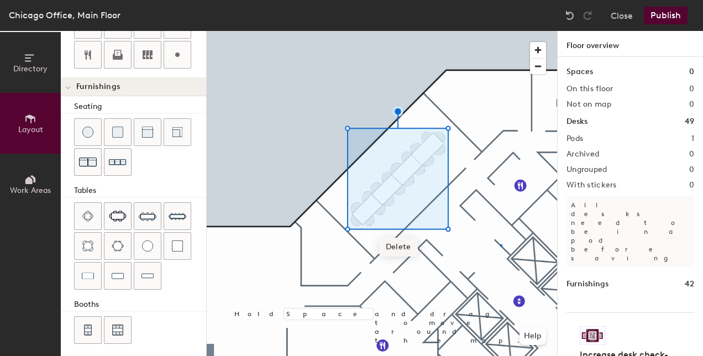
click at [500, 31] on div at bounding box center [382, 31] width 350 height 0
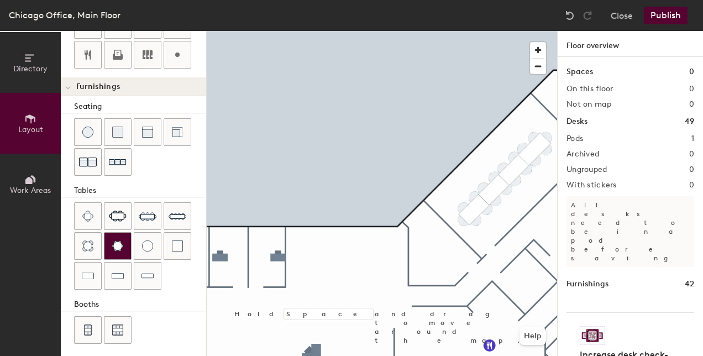
click at [120, 240] on img at bounding box center [118, 245] width 12 height 11
type input "20"
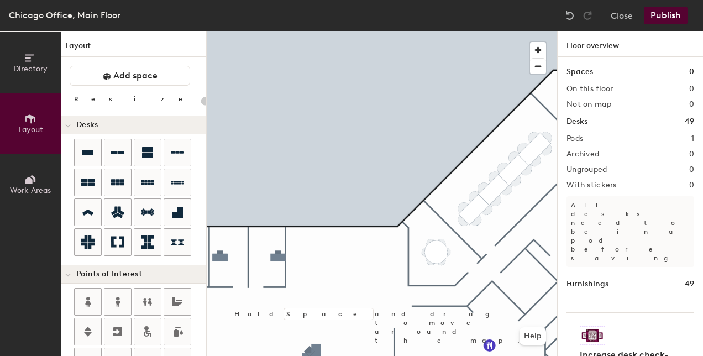
scroll to position [337, 0]
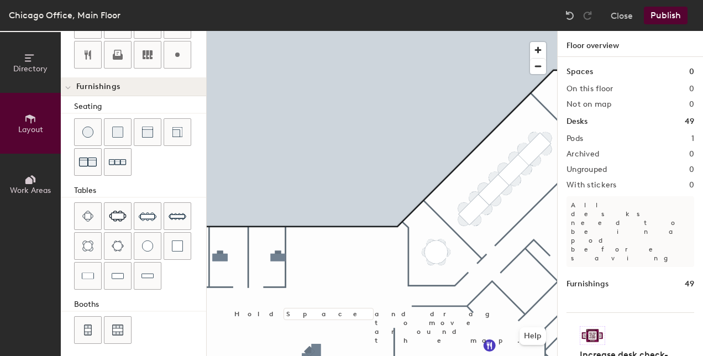
click at [666, 17] on button "Publish" at bounding box center [666, 16] width 44 height 18
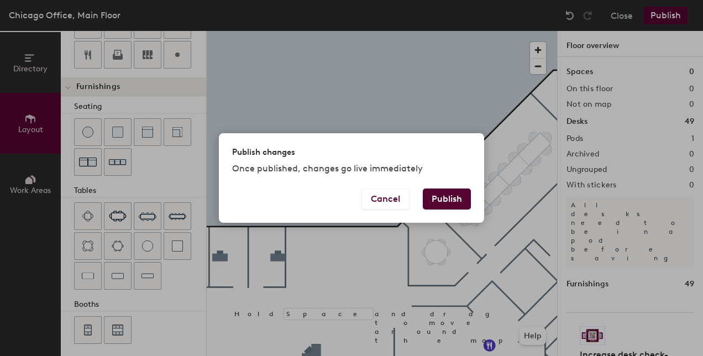
click at [444, 200] on button "Publish" at bounding box center [447, 198] width 48 height 21
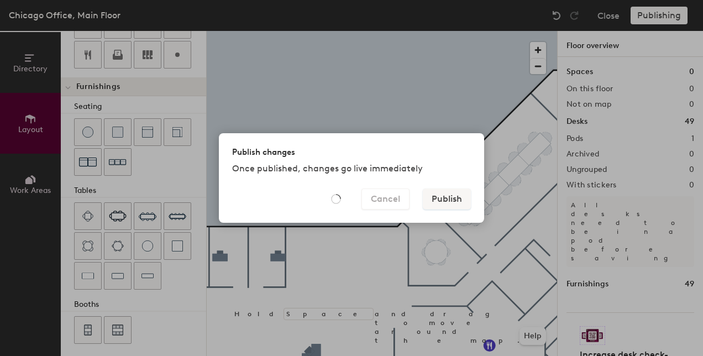
type input "20"
